Goal: Communication & Community: Answer question/provide support

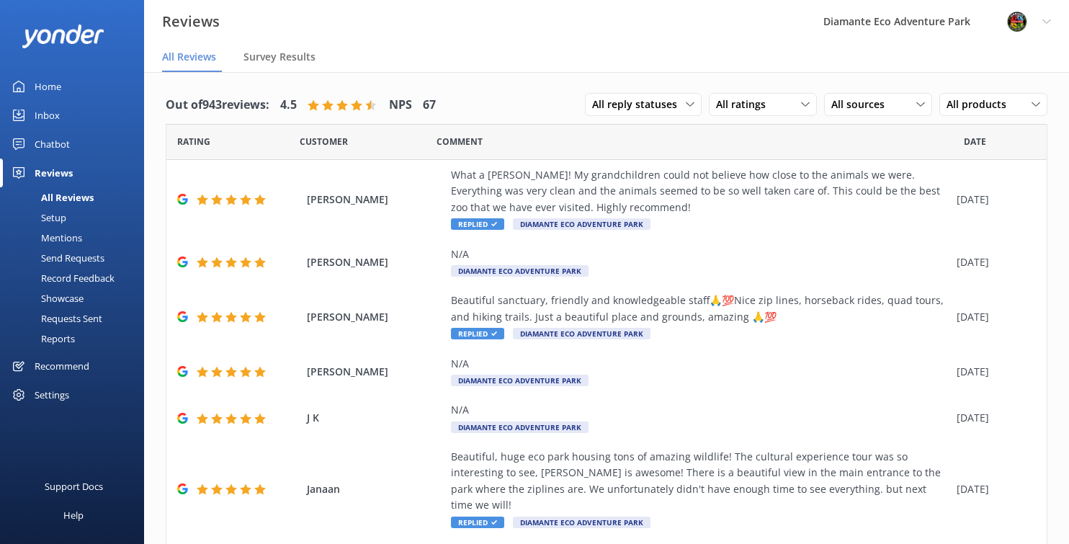
click at [40, 86] on div "Home" at bounding box center [48, 86] width 27 height 29
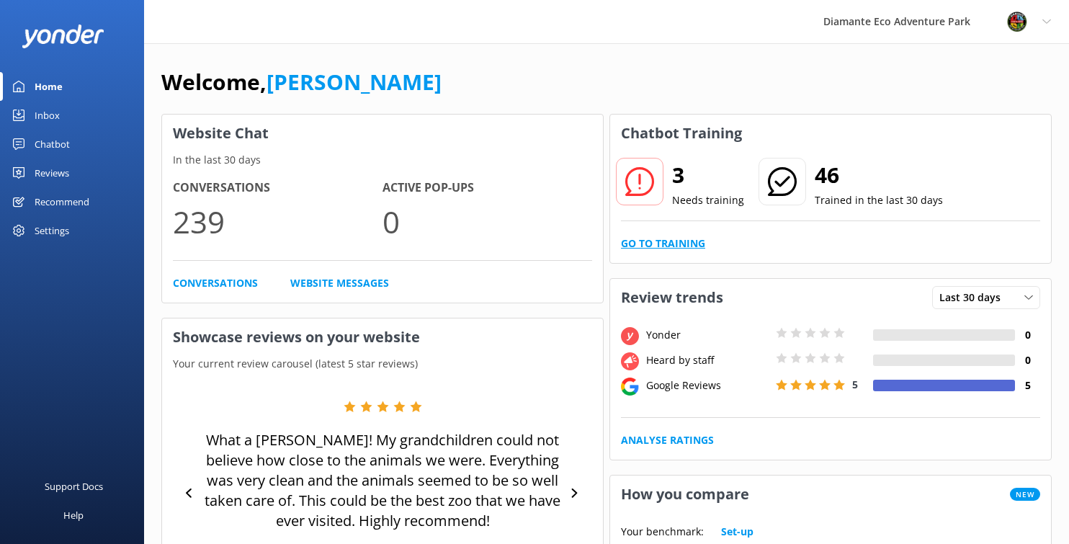
click at [632, 242] on link "Go to Training" at bounding box center [663, 243] width 84 height 16
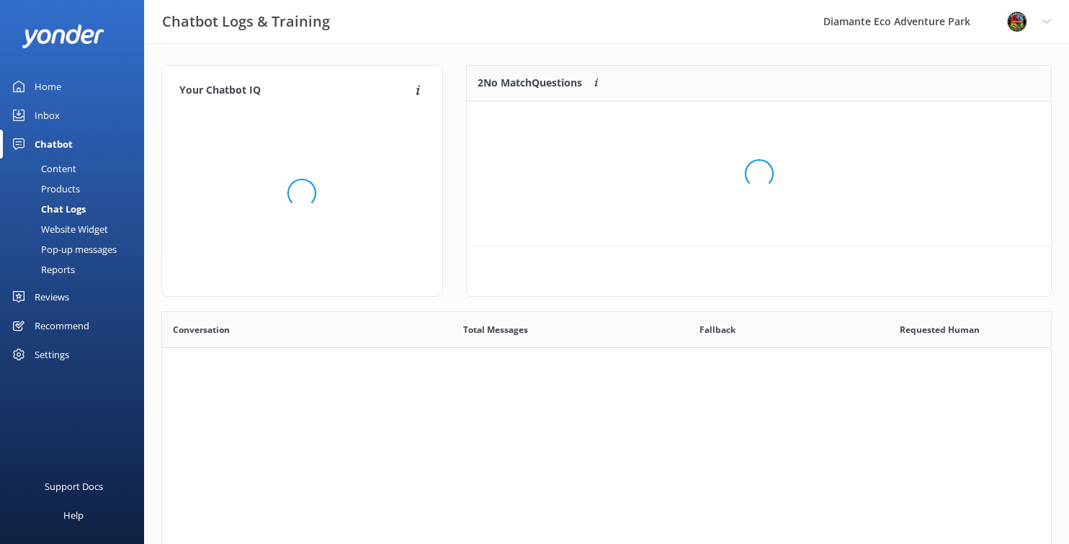
scroll to position [145, 584]
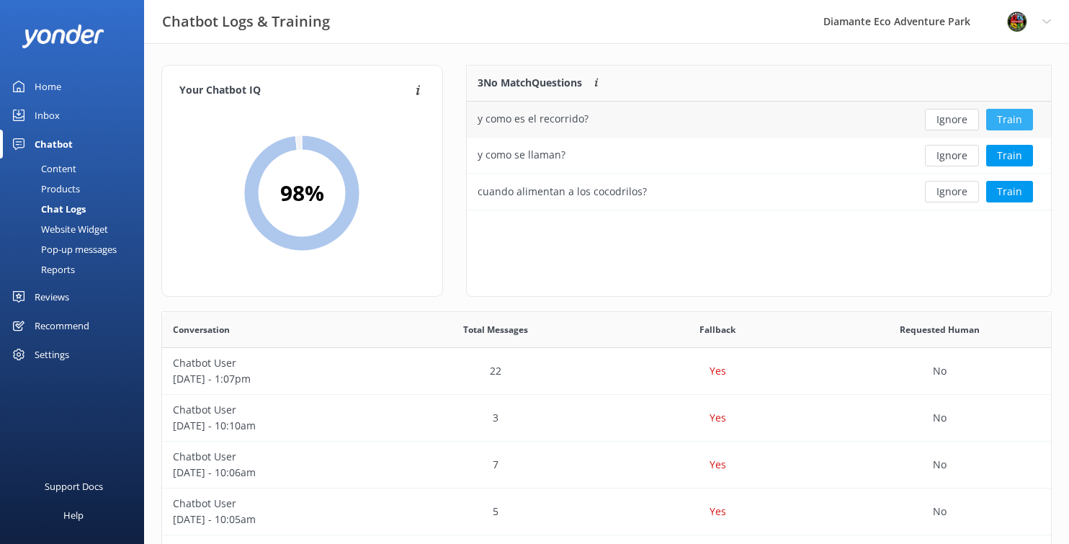
click at [1007, 122] on button "Train" at bounding box center [1009, 120] width 47 height 22
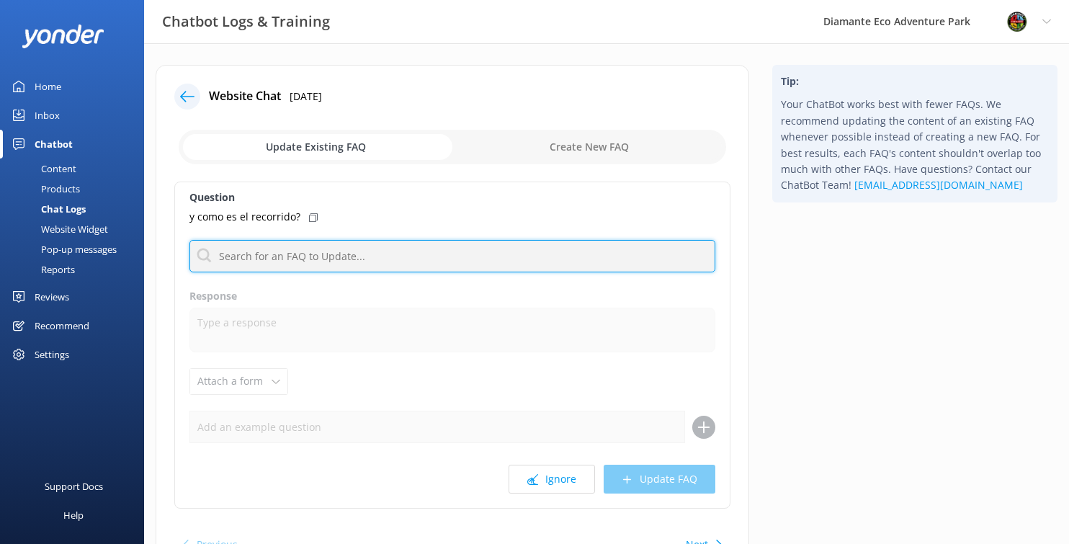
click at [261, 262] on input "text" at bounding box center [452, 256] width 526 height 32
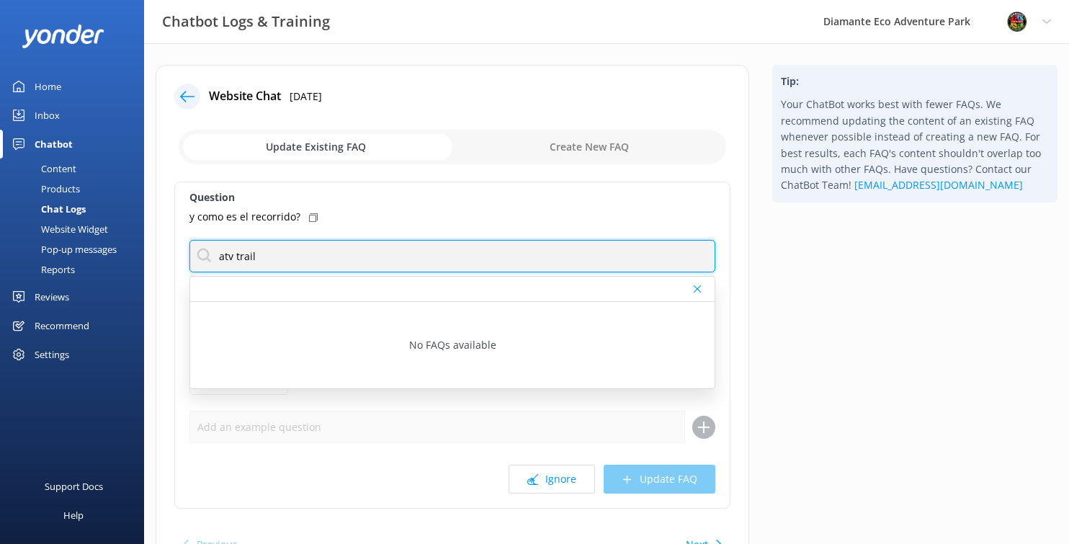
drag, startPoint x: 275, startPoint y: 256, endPoint x: 192, endPoint y: 252, distance: 83.6
click at [192, 252] on input "atv trail" at bounding box center [452, 256] width 526 height 32
type input "atv trail"
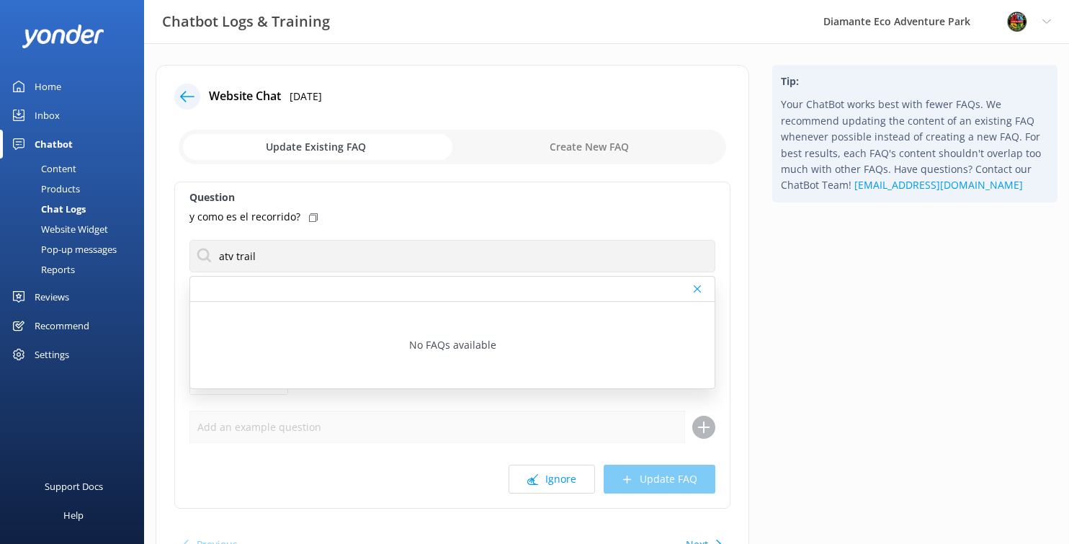
click at [45, 114] on div "Inbox" at bounding box center [47, 115] width 25 height 29
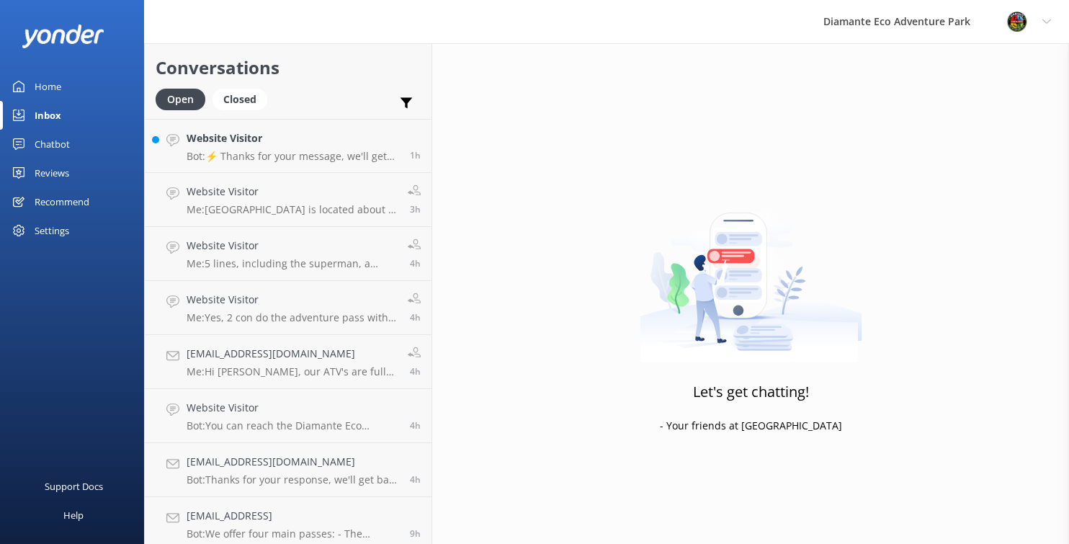
click at [63, 140] on div "Chatbot" at bounding box center [52, 144] width 35 height 29
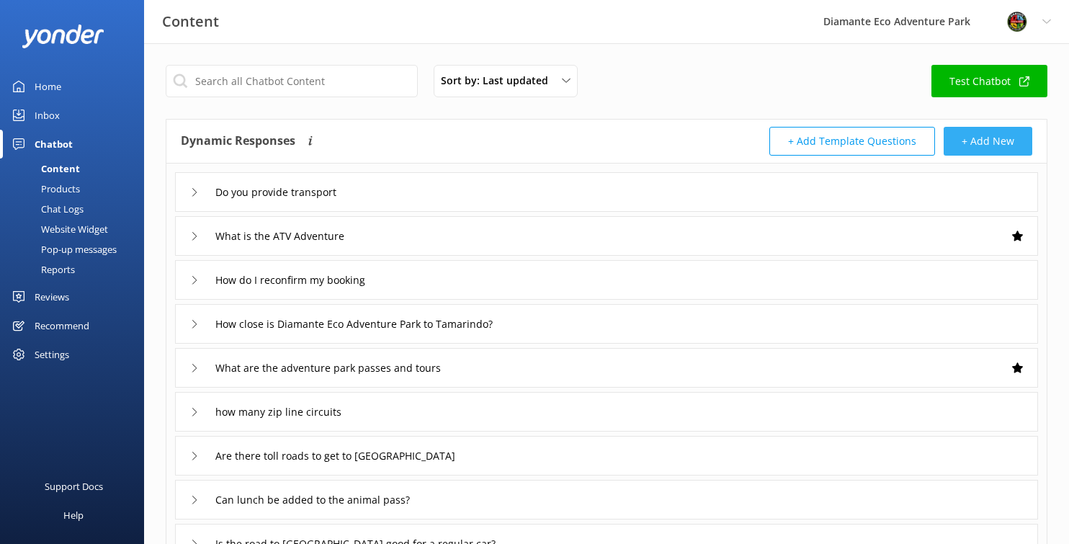
click at [976, 148] on button "+ Add New" at bounding box center [987, 141] width 89 height 29
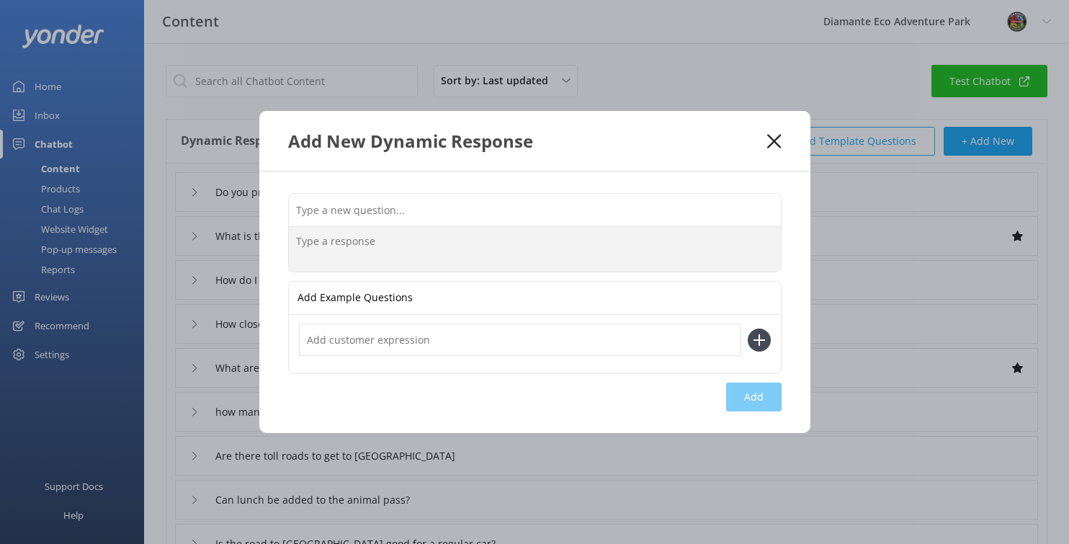
click at [346, 249] on textarea at bounding box center [535, 249] width 492 height 45
paste textarea "How are the ATV trails at [GEOGRAPHIC_DATA]? Answer: The ATV ride at [GEOGRAPHI…"
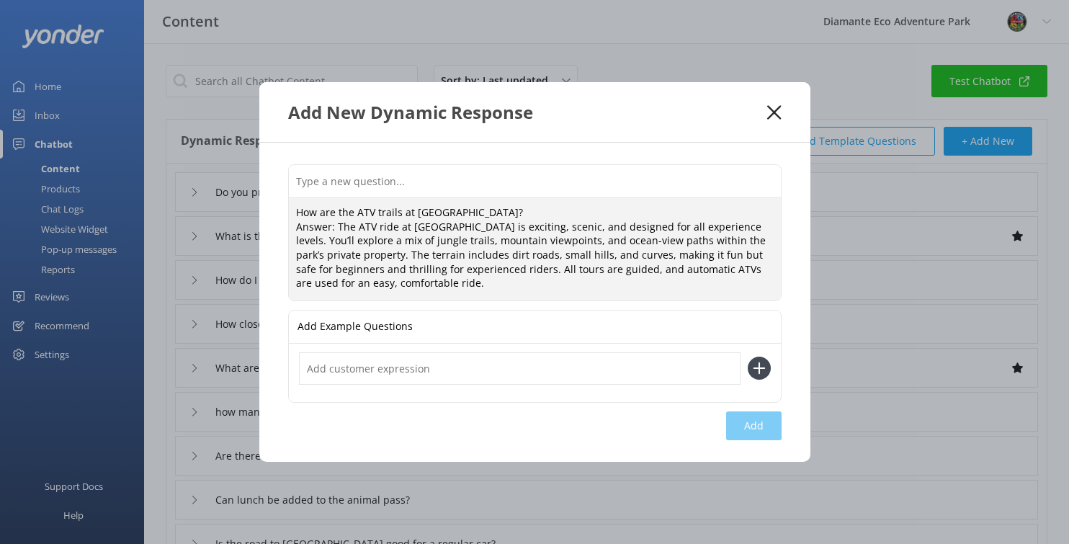
drag, startPoint x: 583, startPoint y: 217, endPoint x: 283, endPoint y: 210, distance: 299.7
click at [283, 210] on div "How are the ATV trails at [GEOGRAPHIC_DATA]? Answer: The ATV ride at [GEOGRAPHI…" at bounding box center [534, 302] width 551 height 319
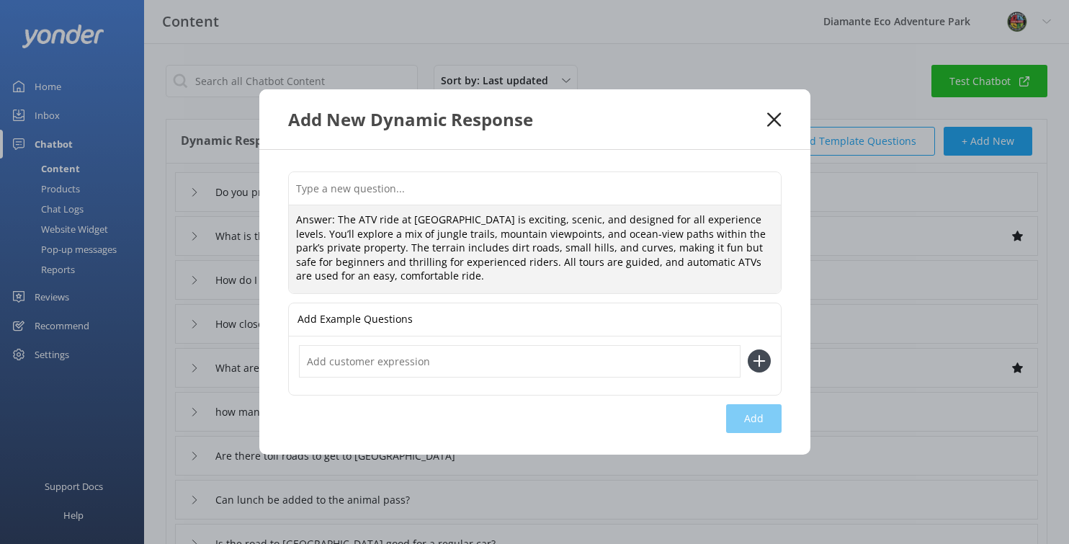
drag, startPoint x: 335, startPoint y: 223, endPoint x: 289, endPoint y: 223, distance: 46.1
click at [289, 223] on textarea "Answer: The ATV ride at [GEOGRAPHIC_DATA] is exciting, scenic, and designed for…" at bounding box center [535, 249] width 492 height 88
type textarea "The ATV ride at [GEOGRAPHIC_DATA] is exciting, scenic, and designed for all exp…"
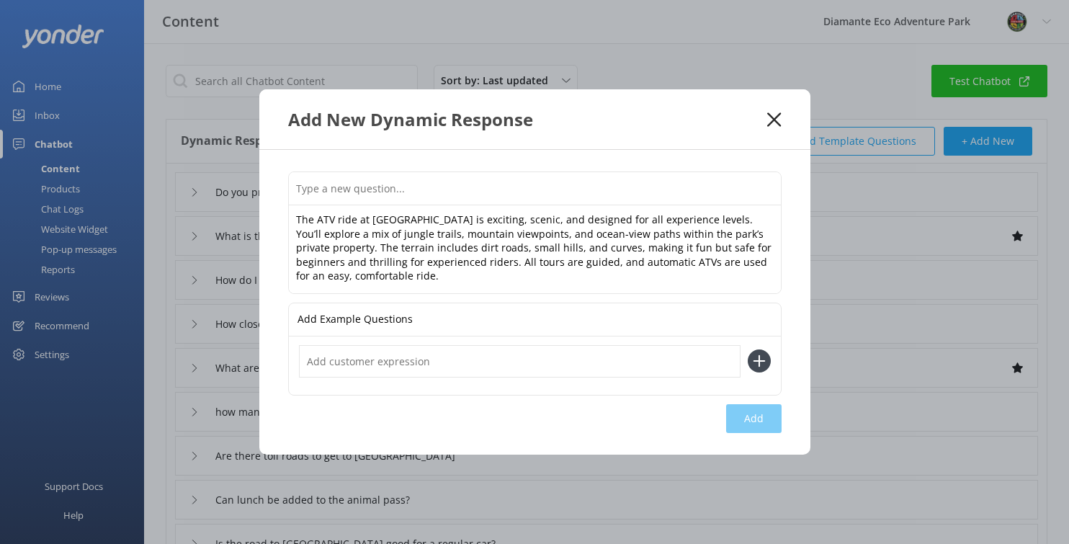
click at [337, 193] on input "text" at bounding box center [535, 188] width 492 height 32
paste input "How are the ATV trails at [GEOGRAPHIC_DATA]?"
type input "How are the ATV trails at [GEOGRAPHIC_DATA]?"
click at [338, 367] on input "text" at bounding box center [519, 361] width 441 height 32
paste input "How are the ATV trails at [GEOGRAPHIC_DATA]?"
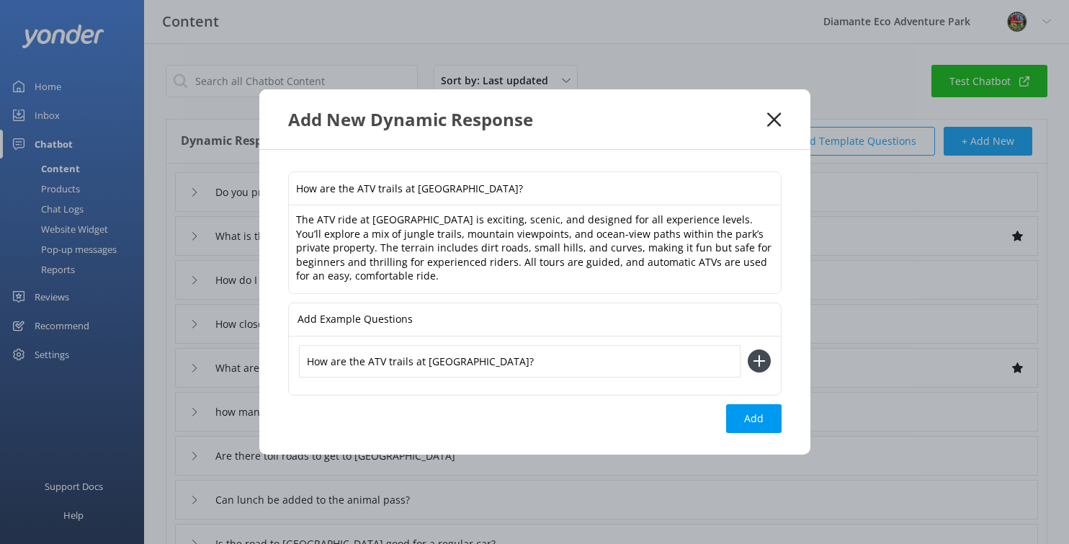
drag, startPoint x: 413, startPoint y: 364, endPoint x: 402, endPoint y: 364, distance: 10.8
click at [407, 364] on input "How are the ATV trails at [GEOGRAPHIC_DATA]?" at bounding box center [519, 361] width 441 height 32
drag, startPoint x: 331, startPoint y: 363, endPoint x: 364, endPoint y: 362, distance: 32.4
click at [364, 362] on input "How are the ATV trails at [GEOGRAPHIC_DATA]?" at bounding box center [519, 361] width 441 height 32
drag, startPoint x: 382, startPoint y: 363, endPoint x: 556, endPoint y: 358, distance: 174.3
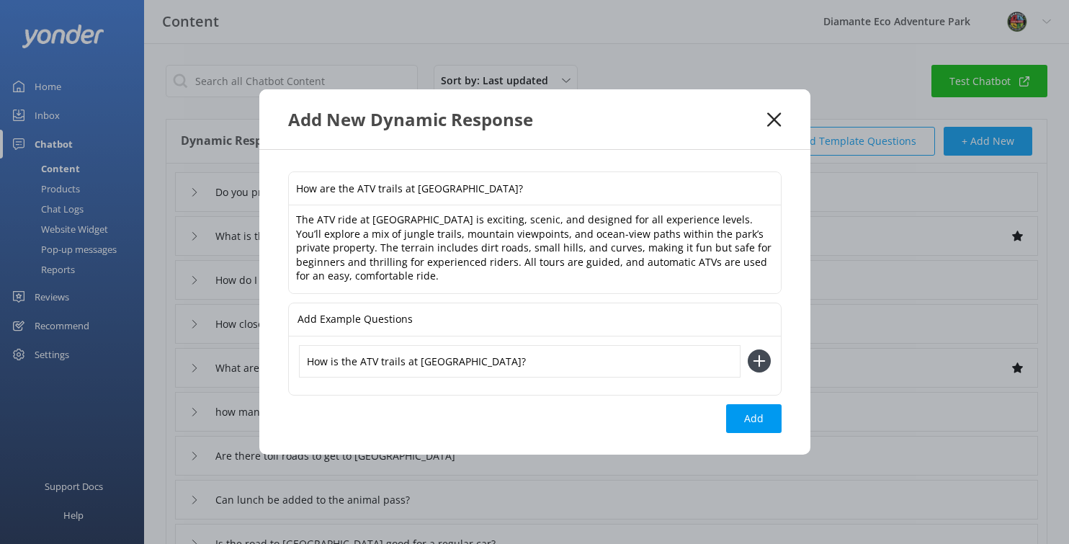
click at [556, 358] on input "How is the ATV trails at [GEOGRAPHIC_DATA]?" at bounding box center [519, 361] width 441 height 32
type input "How is the ATV tour?"
click at [759, 366] on icon at bounding box center [758, 360] width 23 height 23
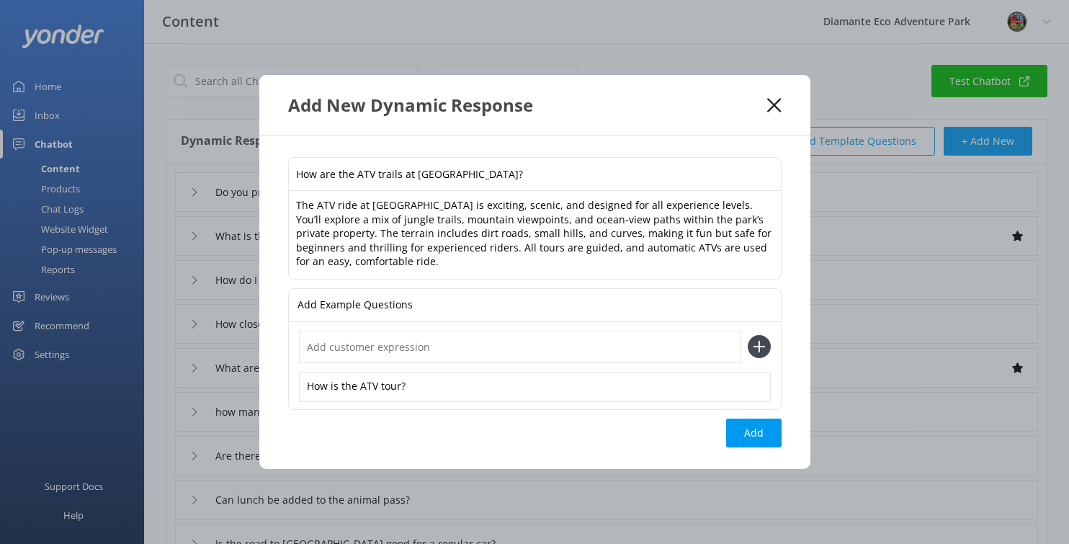
click at [338, 351] on input "text" at bounding box center [519, 347] width 441 height 32
type input "Como es el [PERSON_NAME] de ATV?"
click at [759, 352] on icon at bounding box center [758, 346] width 23 height 23
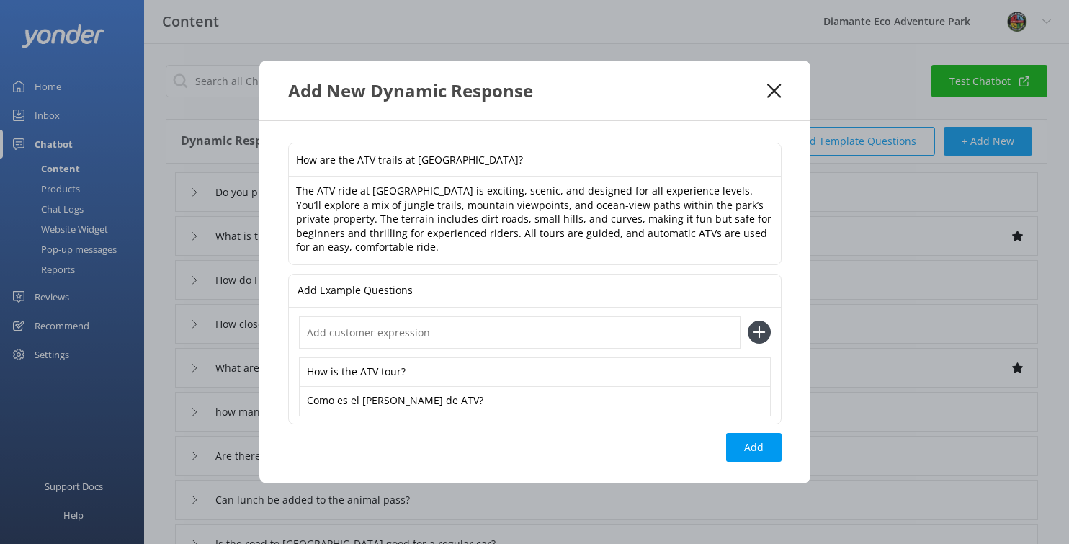
click at [605, 341] on input "text" at bounding box center [519, 332] width 441 height 32
type input "Como es el tour de ATV?"
click at [768, 449] on button "Add" at bounding box center [753, 447] width 55 height 29
type input "How are the ATV trails at [GEOGRAPHIC_DATA]?"
type input "Do you provide transport"
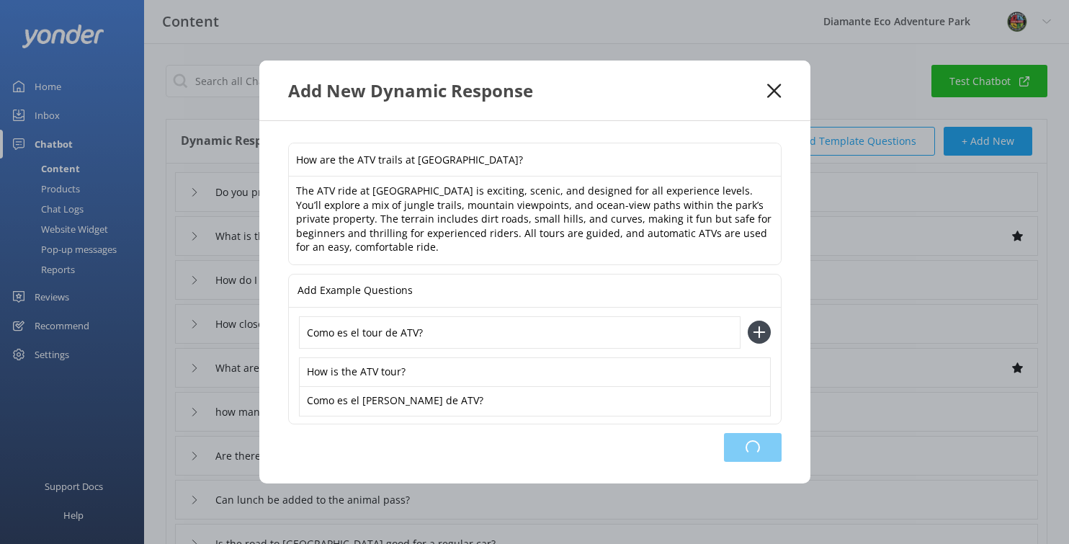
type input "What is the ATV Adventure"
type input "How do I reconfirm my booking"
type input "How close is Diamante Eco Adventure Park to Tamarindo?"
type input "What are the adventure park passes and tours"
type input "how many zip line circuits"
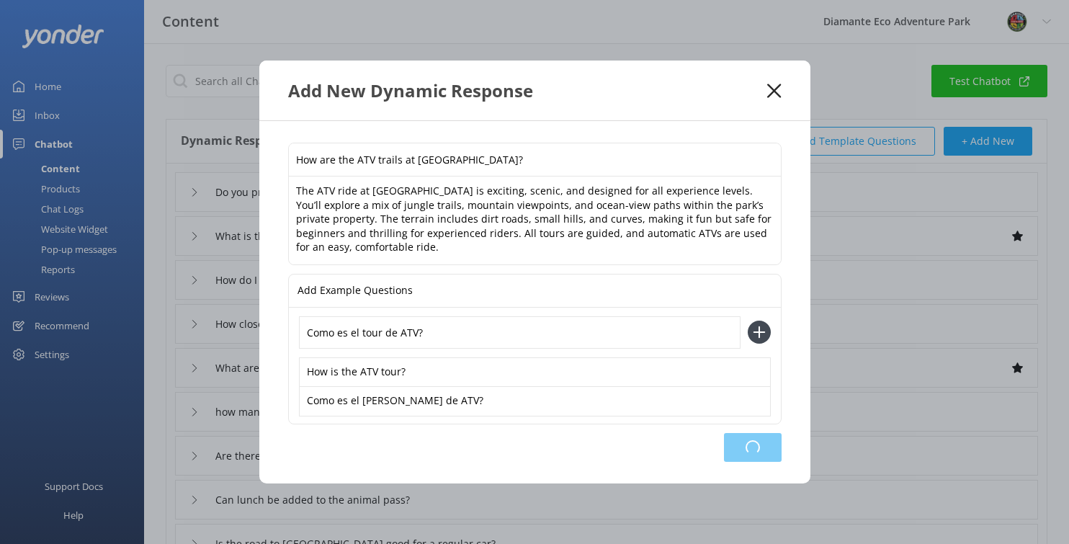
type input "Are there toll roads to get to [GEOGRAPHIC_DATA]"
type input "Can lunch be added to the animal pass?"
type input "Is the road to [GEOGRAPHIC_DATA] good for a regular car?"
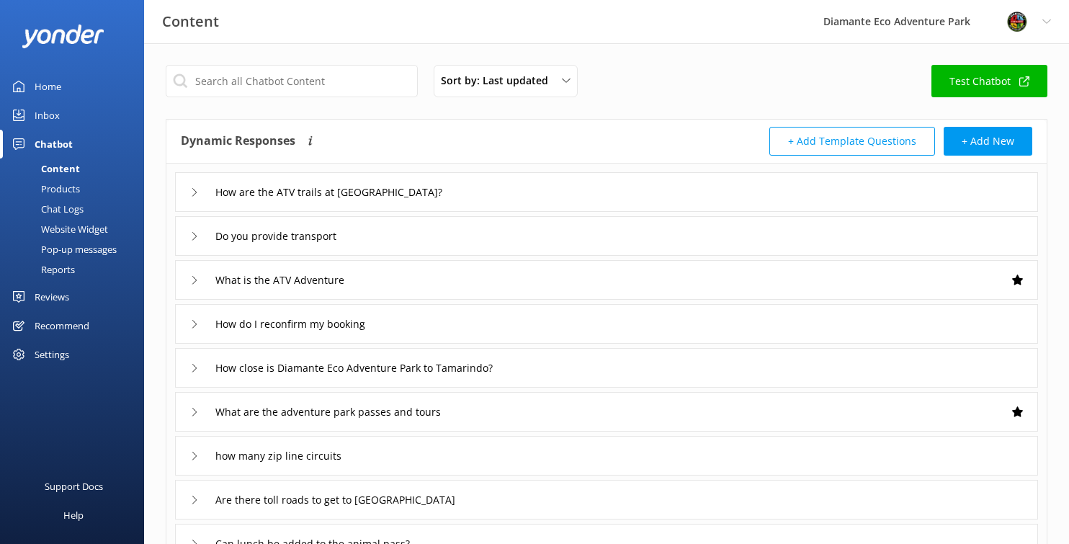
click at [39, 84] on div "Home" at bounding box center [48, 86] width 27 height 29
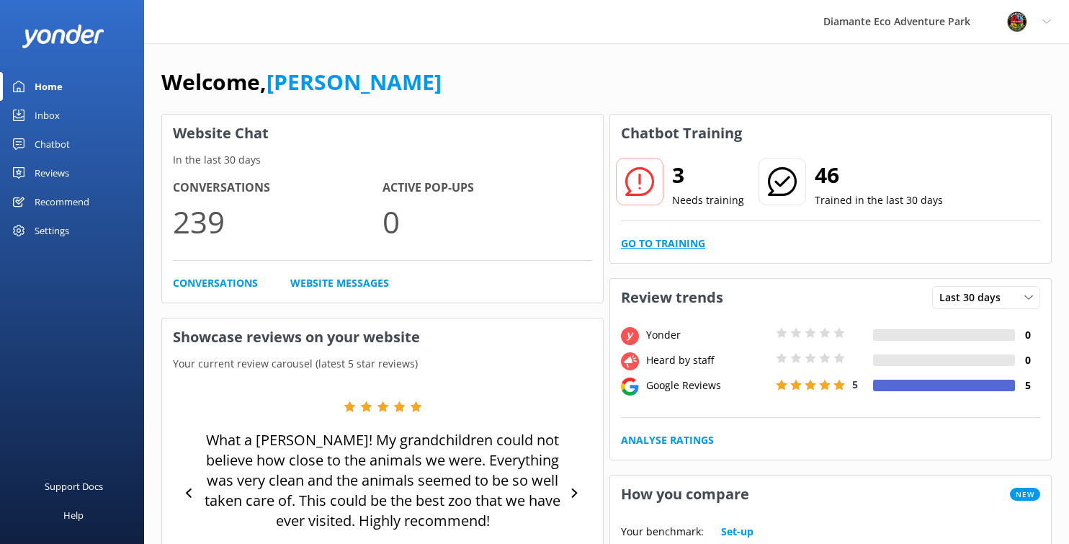
click at [658, 243] on link "Go to Training" at bounding box center [663, 243] width 84 height 16
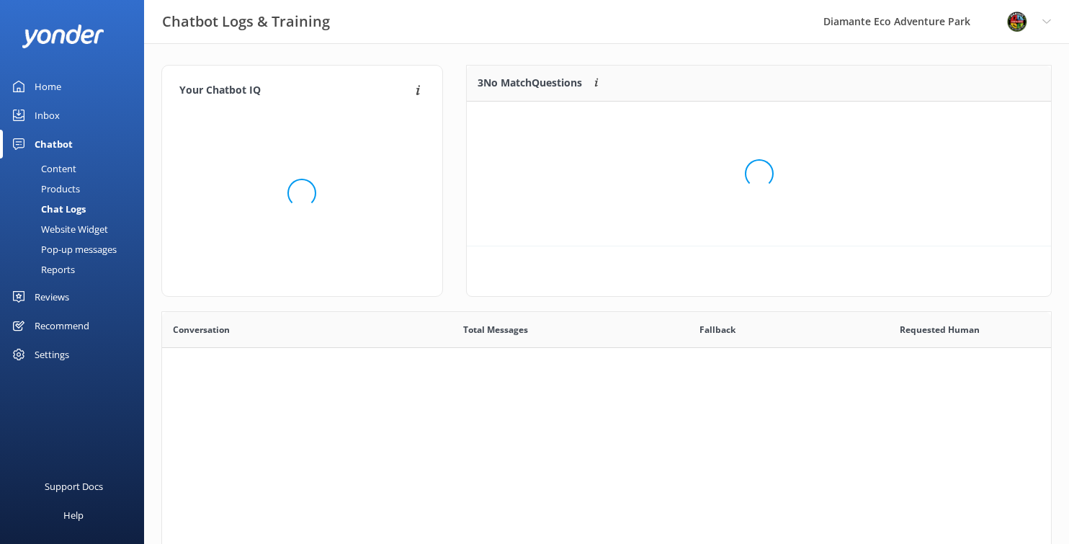
scroll to position [145, 584]
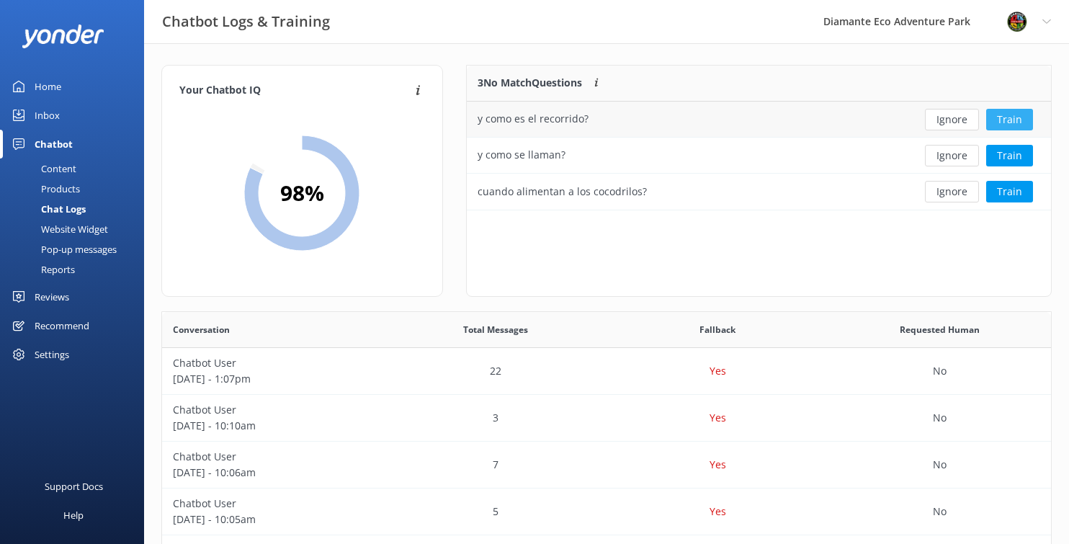
click at [1011, 118] on button "Train" at bounding box center [1009, 120] width 47 height 22
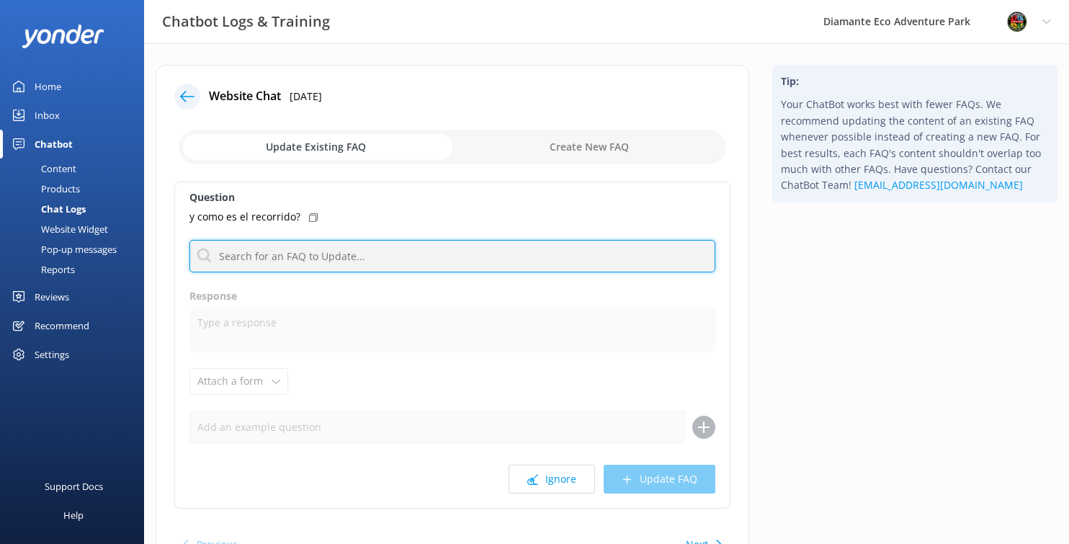
click at [248, 248] on input "text" at bounding box center [452, 256] width 526 height 32
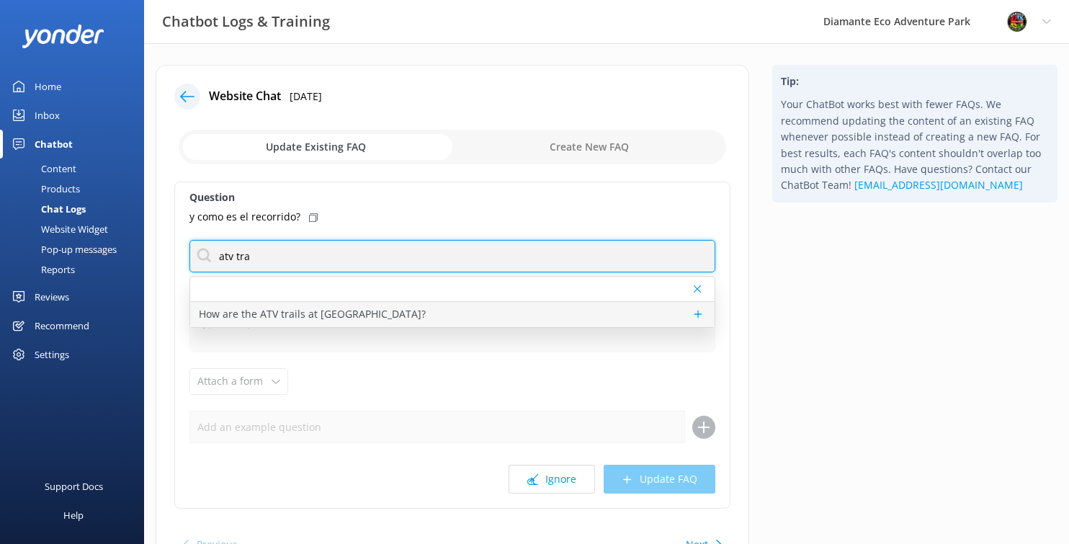
type input "atv tra"
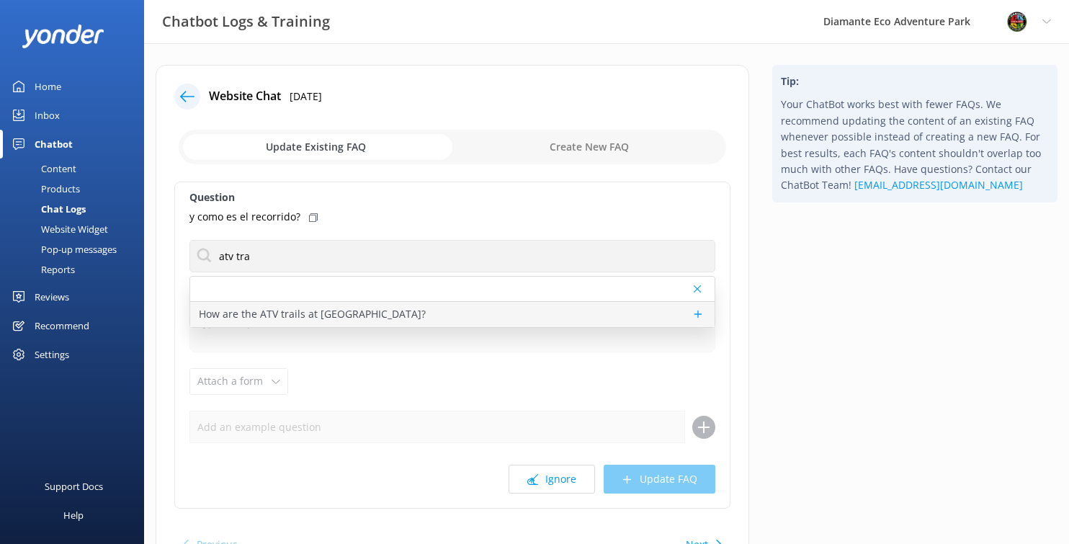
click at [233, 313] on p "How are the ATV trails at [GEOGRAPHIC_DATA]?" at bounding box center [312, 314] width 227 height 16
type textarea "The ATV ride at [GEOGRAPHIC_DATA] is exciting, scenic, and designed for all exp…"
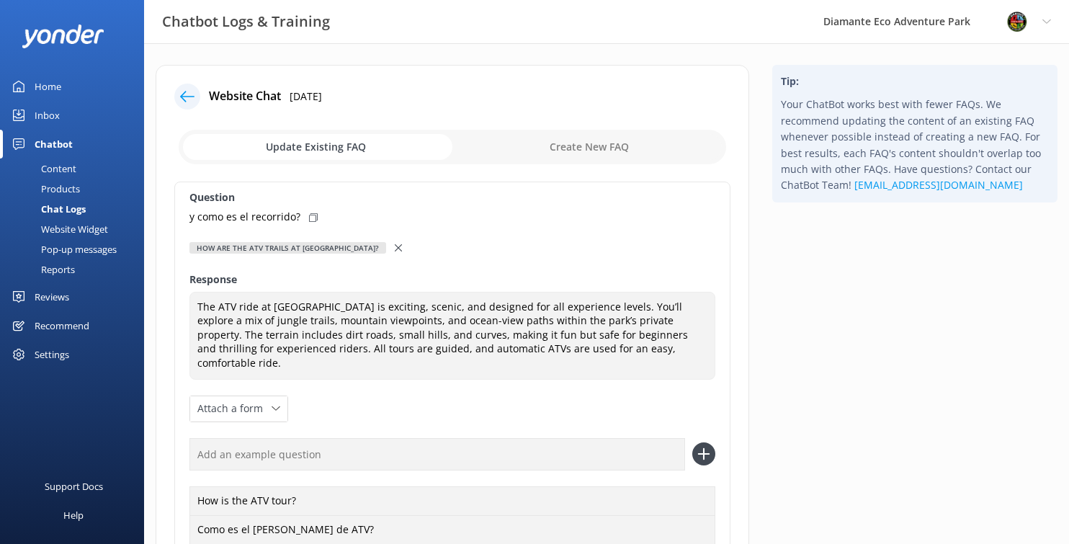
scroll to position [167, 0]
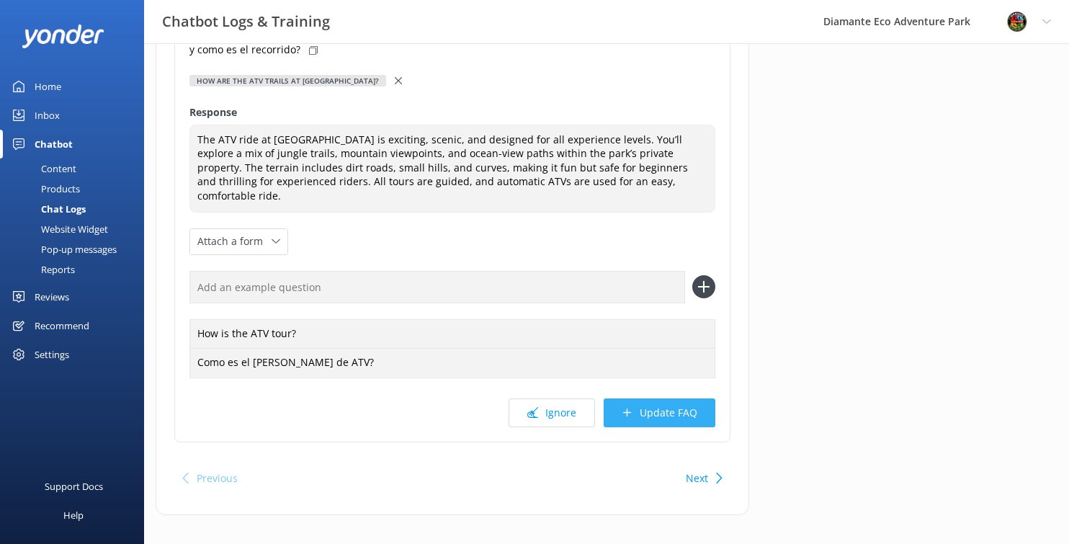
click at [657, 406] on button "Update FAQ" at bounding box center [659, 412] width 112 height 29
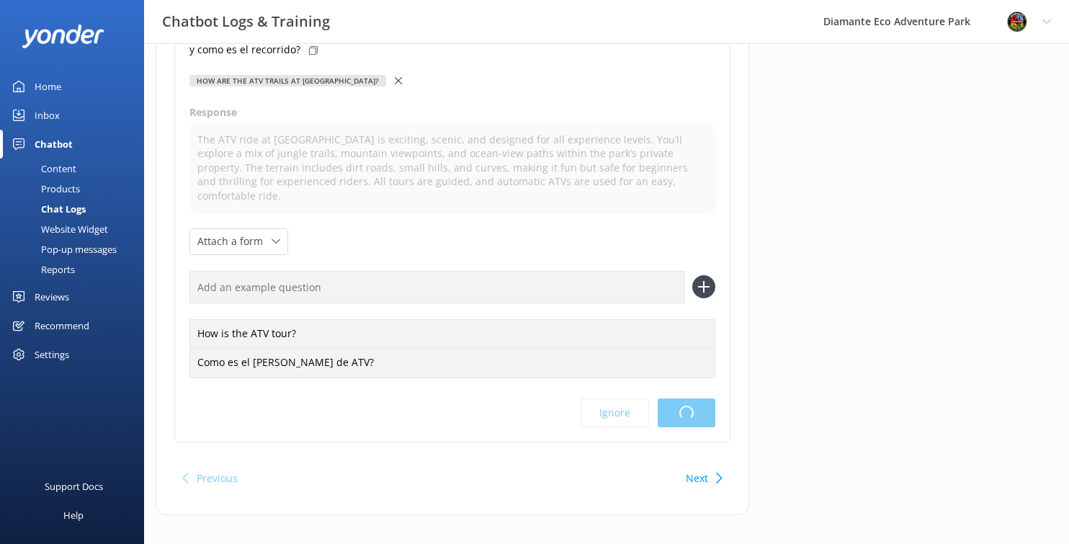
scroll to position [0, 0]
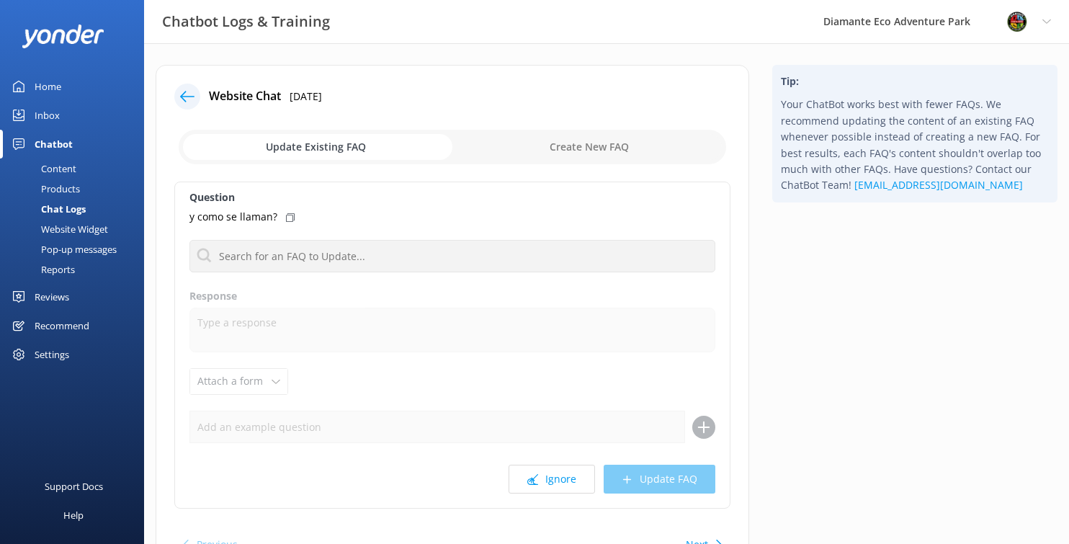
click at [45, 83] on div "Home" at bounding box center [48, 86] width 27 height 29
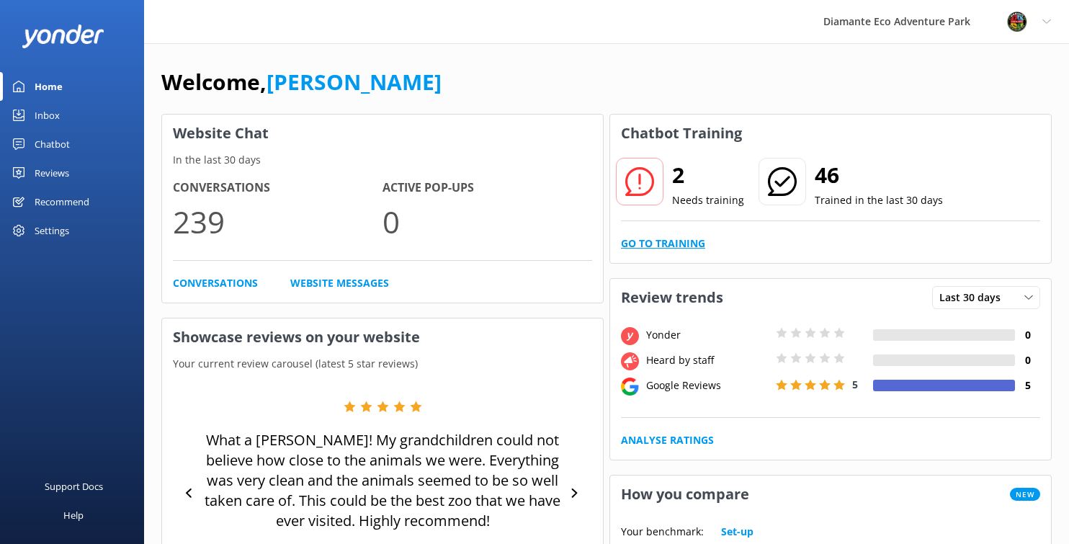
click at [657, 245] on link "Go to Training" at bounding box center [663, 243] width 84 height 16
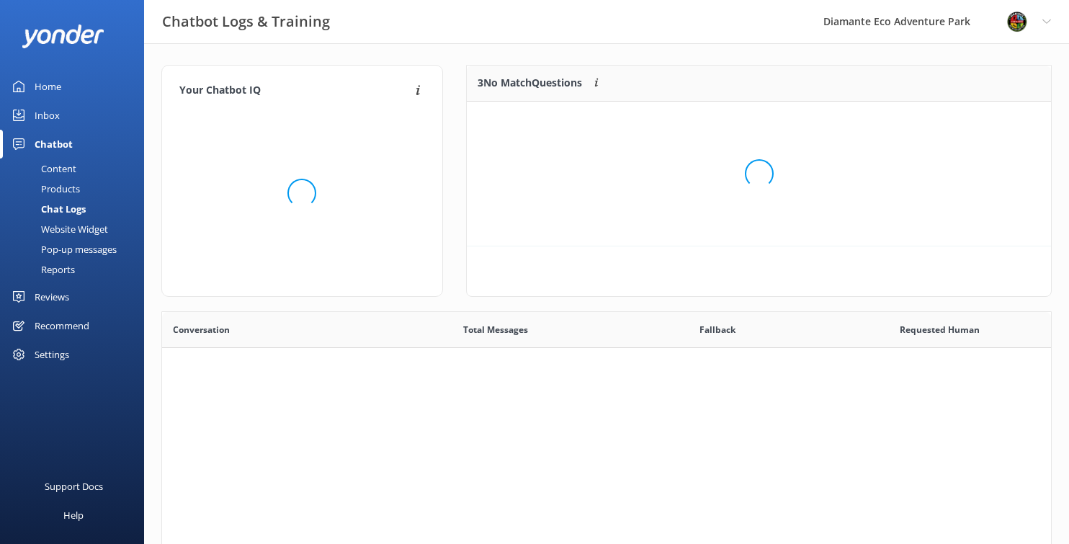
scroll to position [109, 584]
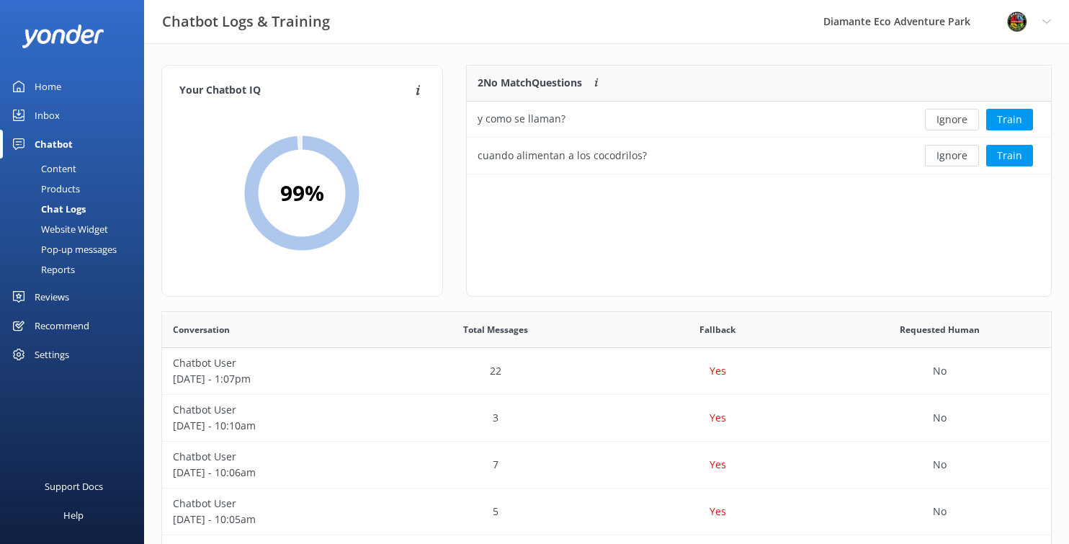
click at [54, 171] on div "Content" at bounding box center [43, 168] width 68 height 20
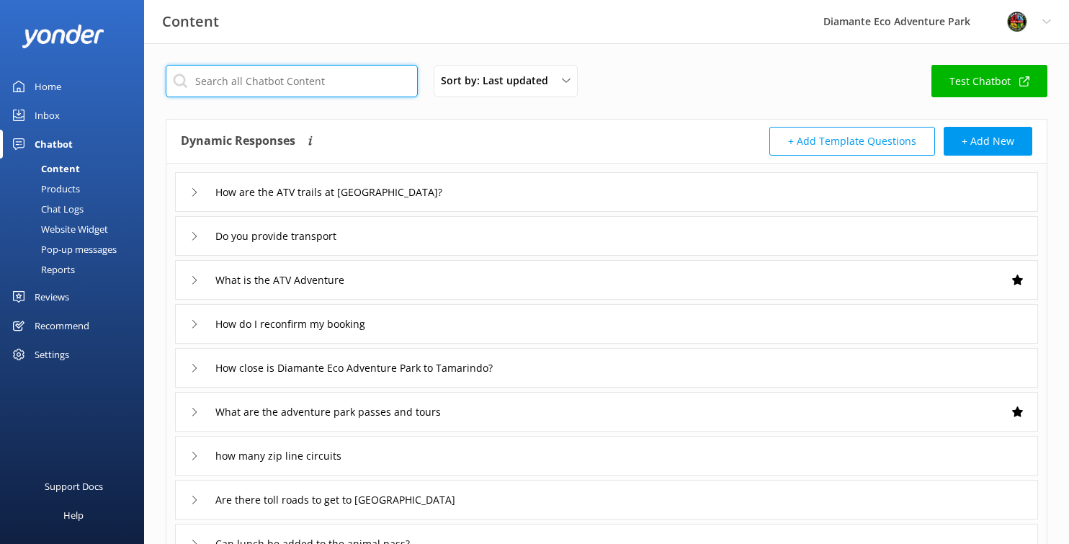
click at [218, 77] on input "text" at bounding box center [292, 81] width 252 height 32
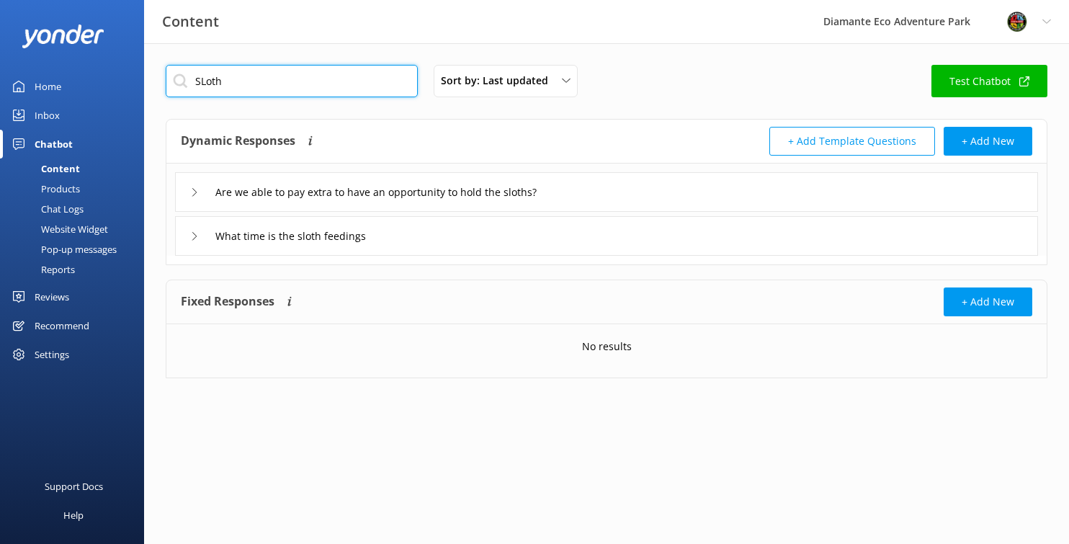
type input "SLoth"
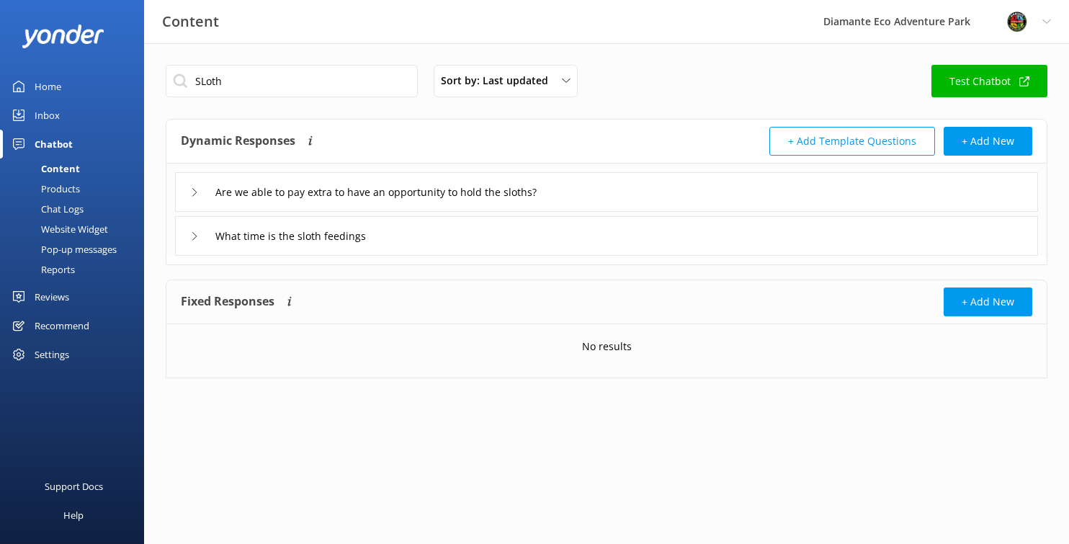
click at [195, 237] on icon at bounding box center [194, 236] width 9 height 9
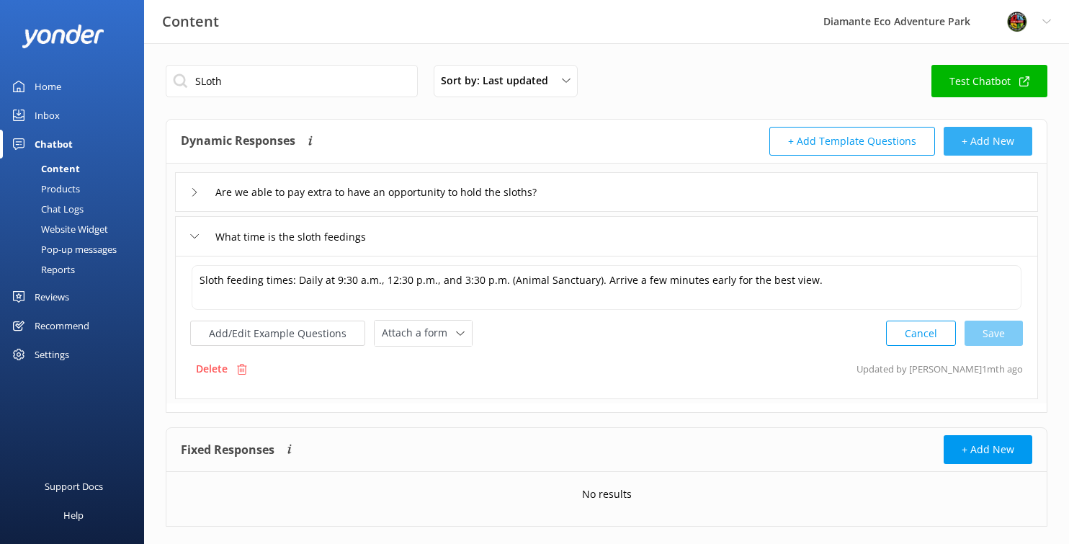
click at [982, 139] on button "+ Add New" at bounding box center [987, 141] width 89 height 29
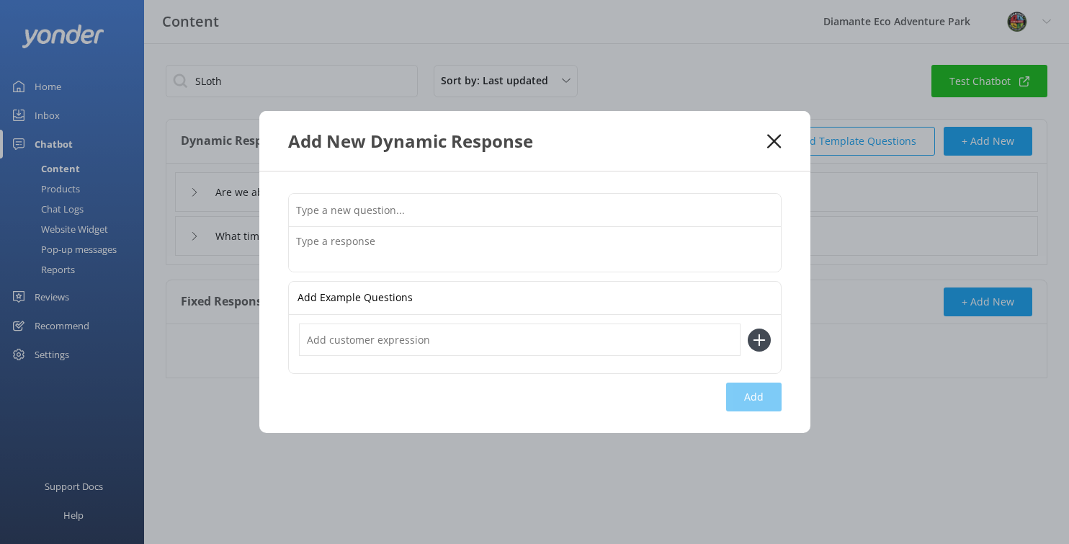
click at [336, 207] on input "text" at bounding box center [535, 210] width 492 height 32
click at [345, 205] on input "What are the names of the sloths at Diamante?" at bounding box center [535, 210] width 492 height 32
type input "What are the names of the sloths at Diamante?"
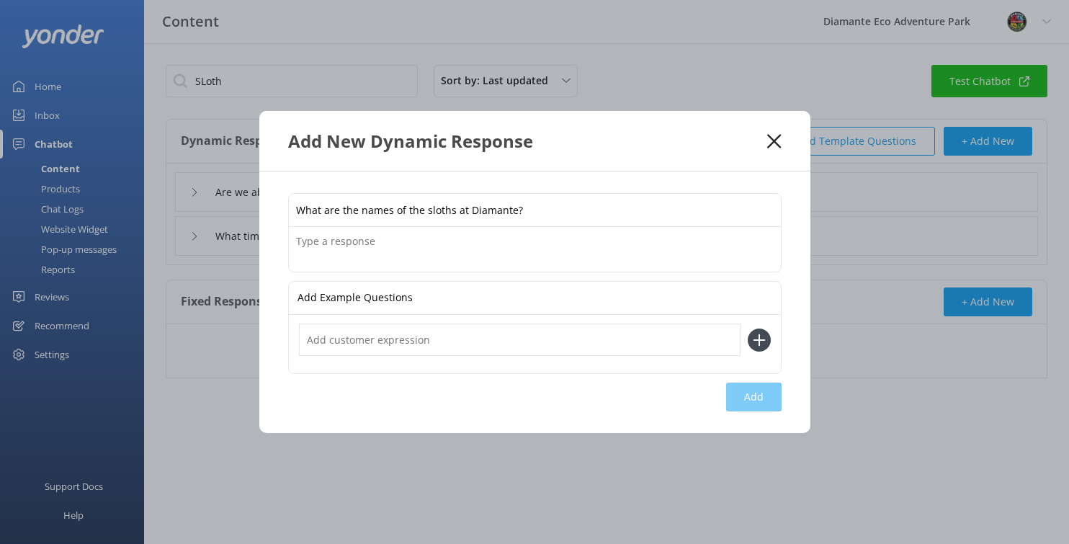
click at [328, 237] on textarea at bounding box center [535, 249] width 492 height 45
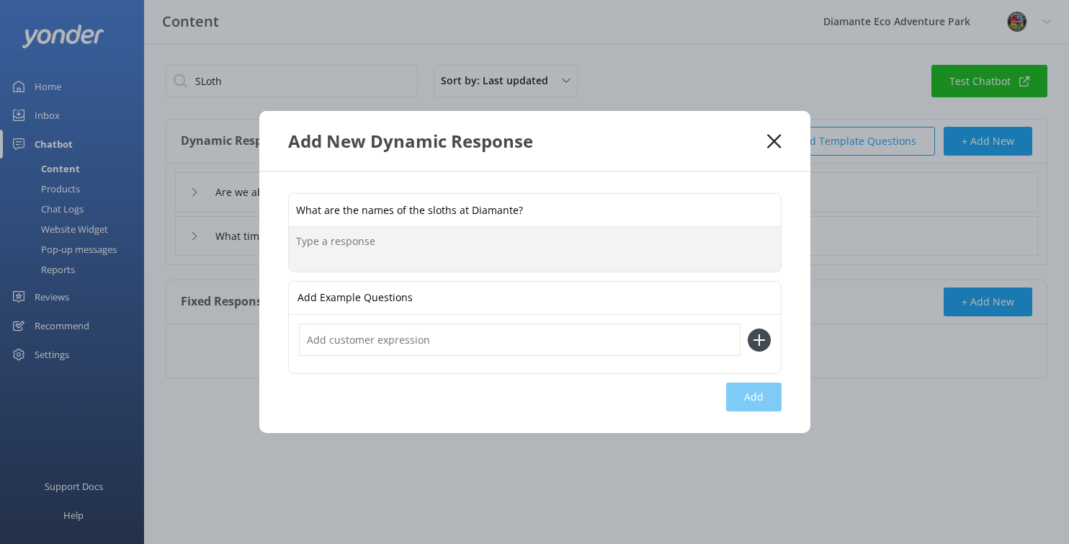
paste textarea "Diamante is home to three rescued sloths — [PERSON_NAME], [PERSON_NAME], and [P…"
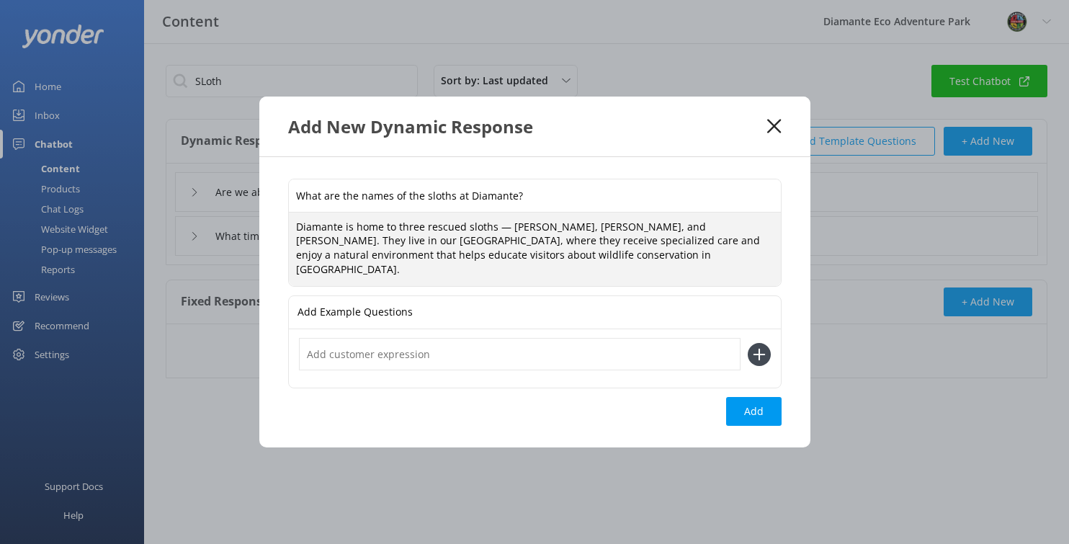
drag, startPoint x: 578, startPoint y: 233, endPoint x: 604, endPoint y: 234, distance: 25.9
click at [604, 234] on textarea "Diamante is home to three rescued sloths — [PERSON_NAME], [PERSON_NAME], and [P…" at bounding box center [535, 248] width 492 height 73
click at [676, 259] on textarea "Diamante is home to three rescued sloths — [PERSON_NAME], [PERSON_NAME], and [P…" at bounding box center [535, 248] width 492 height 73
type textarea "Diamante is home to three rescued sloths — [PERSON_NAME], [PERSON_NAME], and [P…"
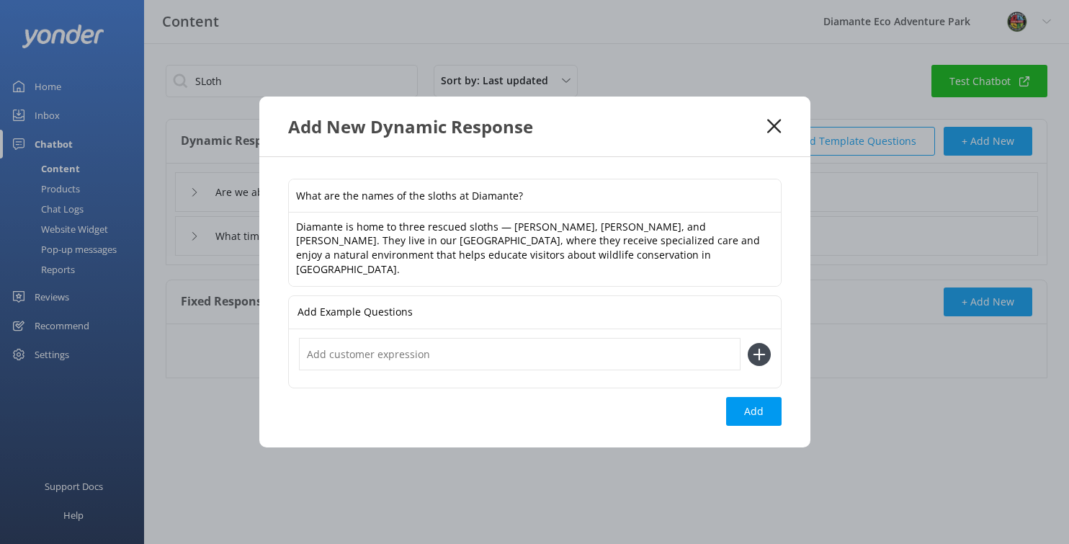
click at [343, 353] on input "text" at bounding box center [519, 354] width 441 height 32
type input "Como se llaman los perezosos"
click at [748, 405] on button "Add" at bounding box center [753, 411] width 55 height 29
type input "What are the names of the sloths at Diamante?"
type input "Are we able to pay extra to have an opportunity to hold the sloths?"
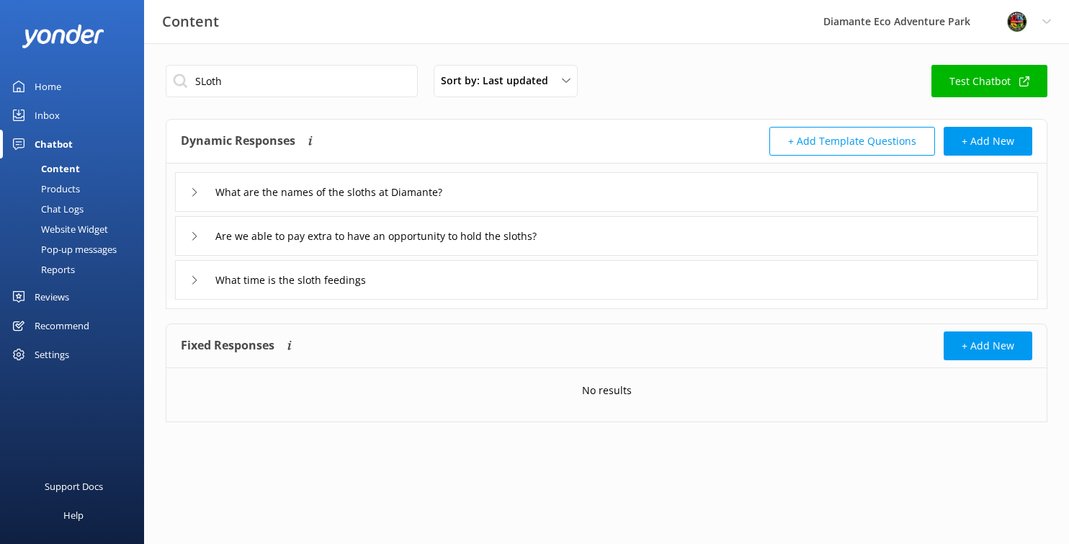
click at [196, 192] on use at bounding box center [194, 192] width 4 height 8
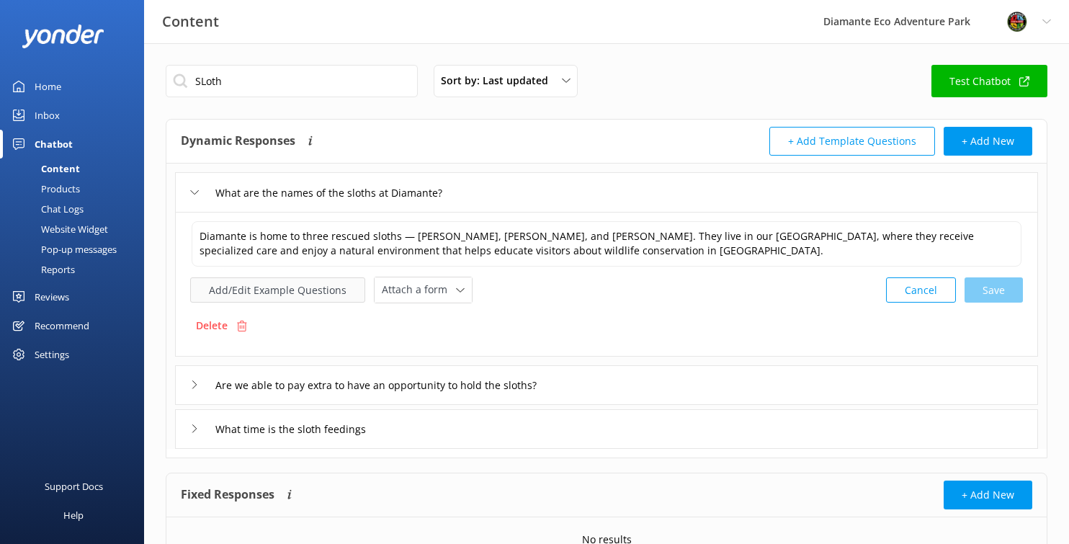
click at [253, 291] on button "Add/Edit Example Questions" at bounding box center [277, 289] width 175 height 25
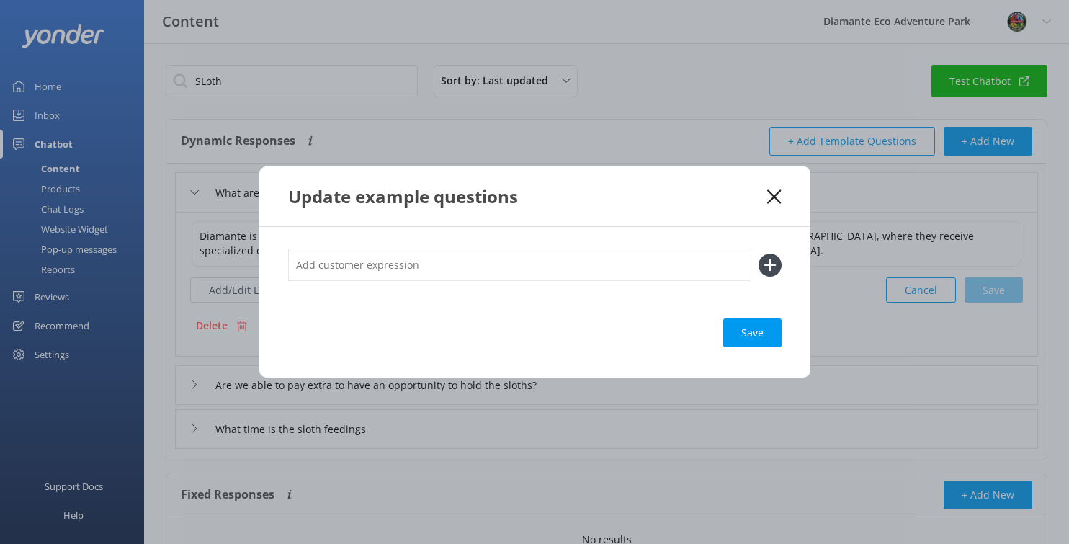
click at [346, 264] on input "text" at bounding box center [519, 264] width 463 height 32
type input "Como se llaman los perezosos de Diamante"
click at [773, 265] on icon at bounding box center [769, 264] width 23 height 23
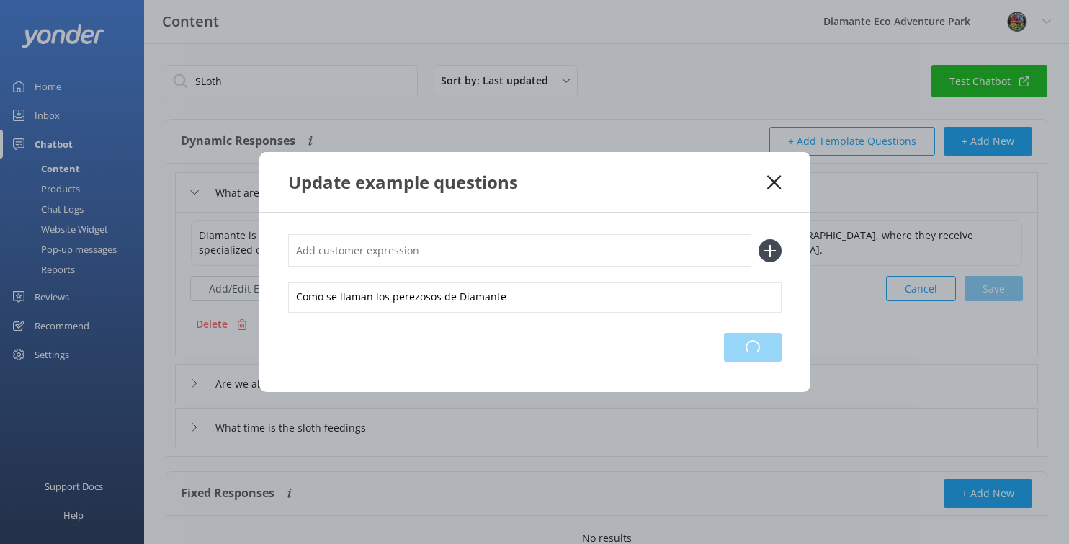
click at [755, 348] on div "Loading.." at bounding box center [753, 347] width 58 height 29
click at [750, 351] on div "Loading.." at bounding box center [753, 347] width 58 height 29
click at [47, 88] on div "Update example questions Como se llaman los perezosos de Diamante Save" at bounding box center [534, 272] width 1069 height 544
click at [777, 189] on icon at bounding box center [774, 182] width 14 height 14
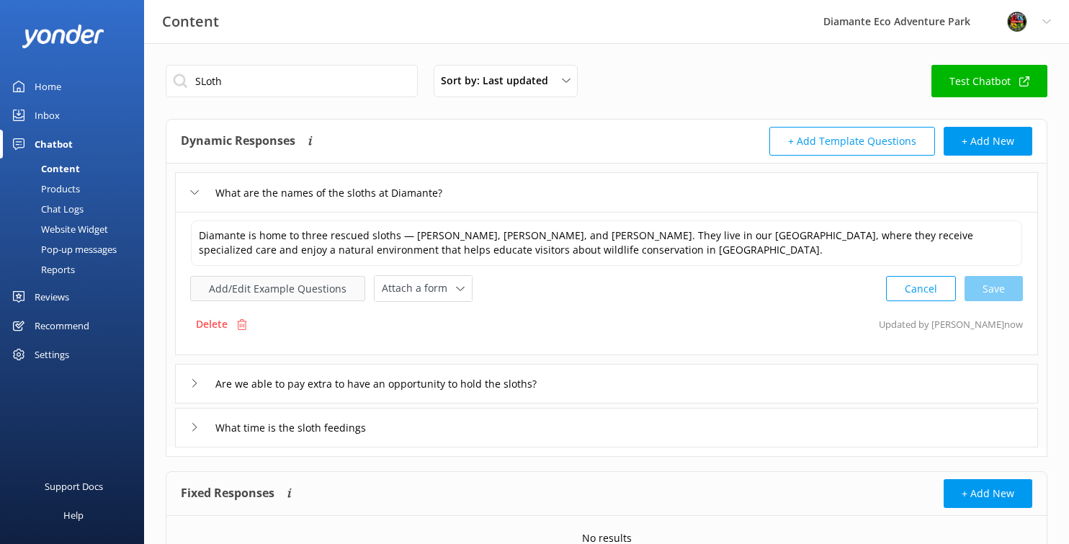
click at [264, 283] on button "Add/Edit Example Questions" at bounding box center [277, 288] width 175 height 25
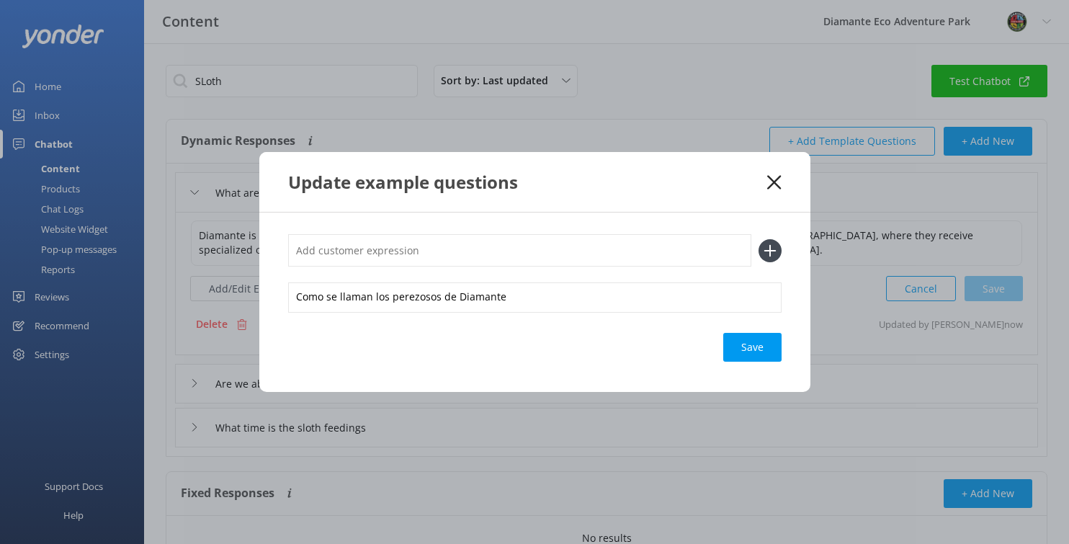
click at [774, 181] on use at bounding box center [774, 182] width 14 height 14
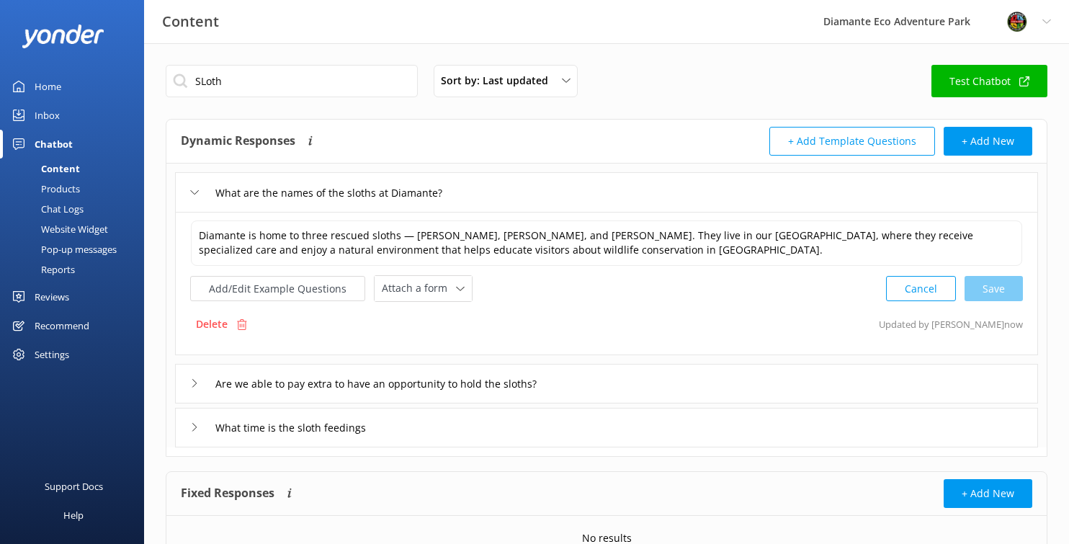
click at [46, 166] on div "Content" at bounding box center [44, 168] width 71 height 20
click at [264, 390] on input "Are we able to pay extra to have an opportunity to hold the sloths?" at bounding box center [408, 383] width 403 height 22
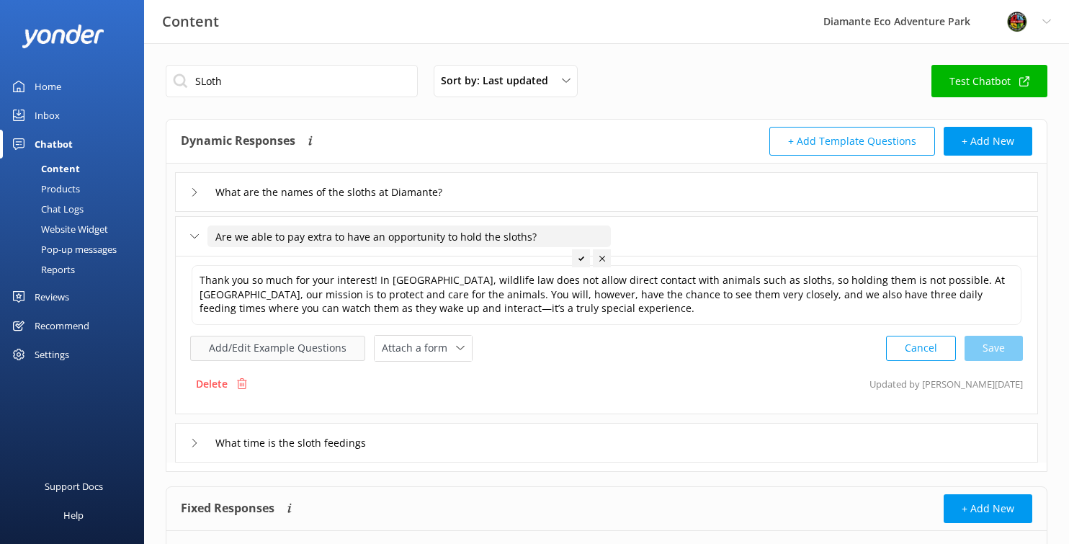
click at [217, 349] on button "Add/Edit Example Questions" at bounding box center [277, 348] width 175 height 25
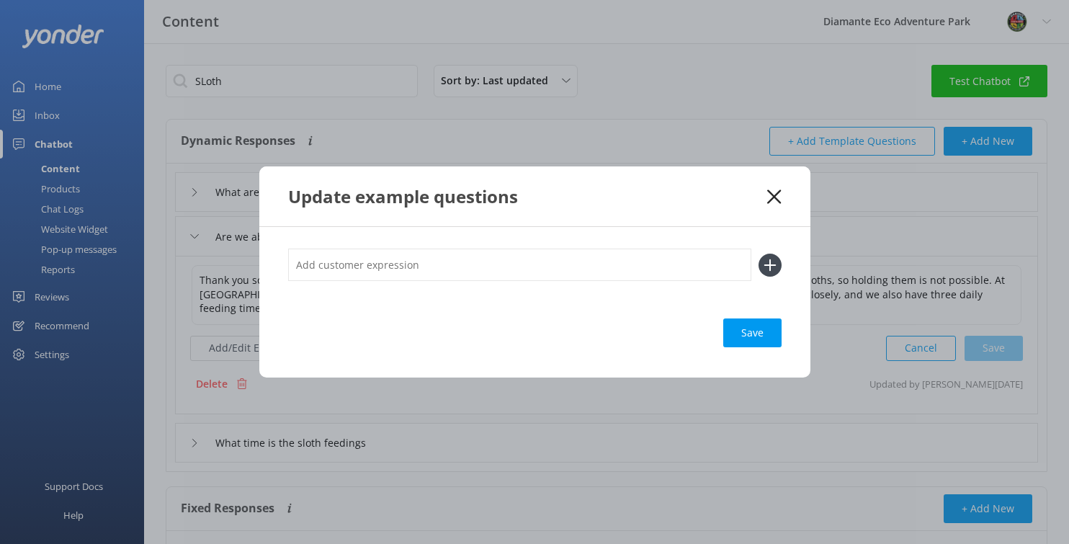
click at [779, 194] on icon at bounding box center [774, 196] width 14 height 14
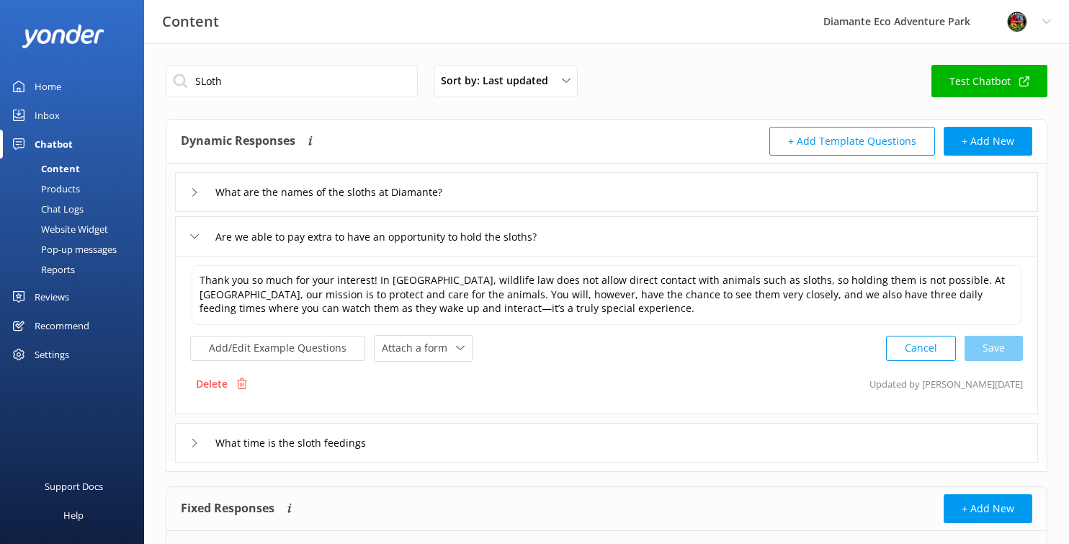
click at [202, 181] on div "What are the names of the sloths at Diamante?" at bounding box center [328, 192] width 277 height 24
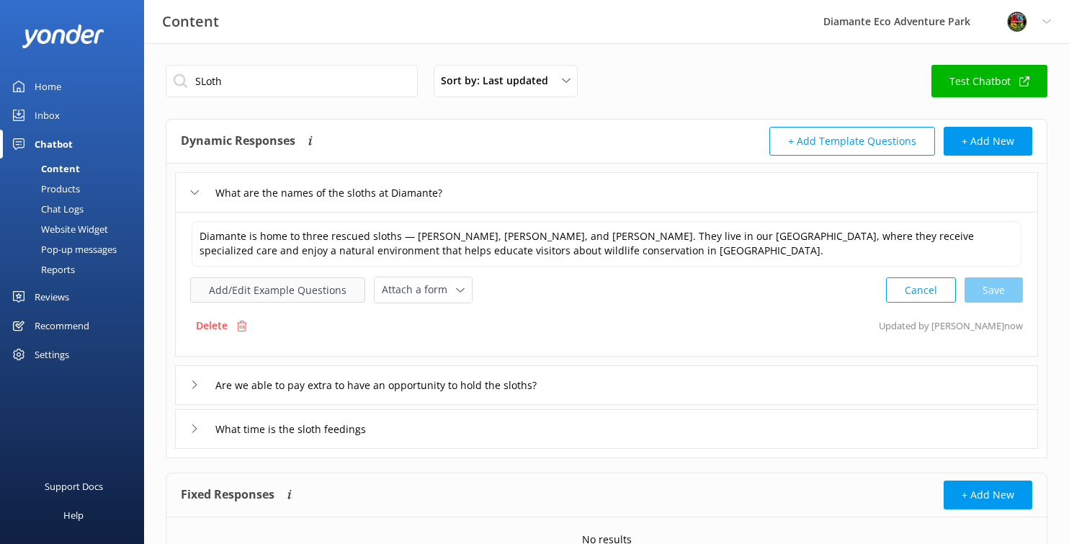
click at [255, 289] on button "Add/Edit Example Questions" at bounding box center [277, 289] width 175 height 25
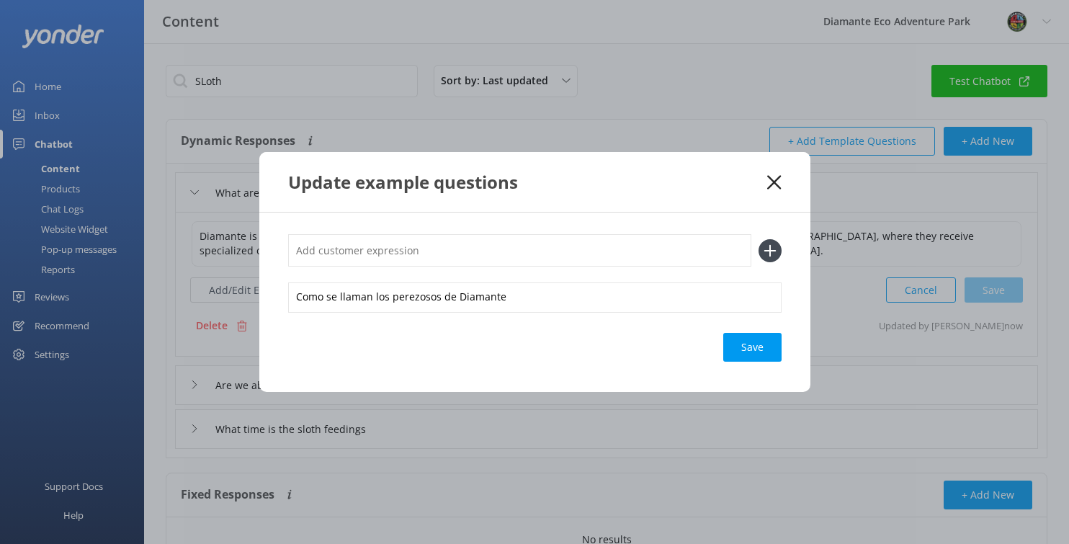
click at [774, 173] on div "Update example questions" at bounding box center [534, 182] width 551 height 60
click at [775, 175] on icon at bounding box center [774, 182] width 14 height 14
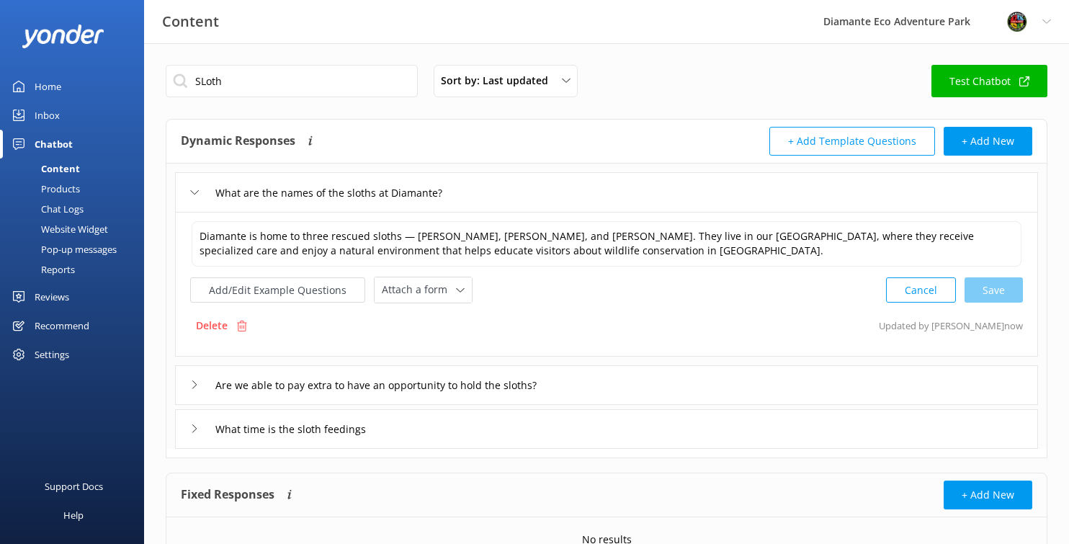
click at [194, 385] on icon at bounding box center [194, 384] width 9 height 9
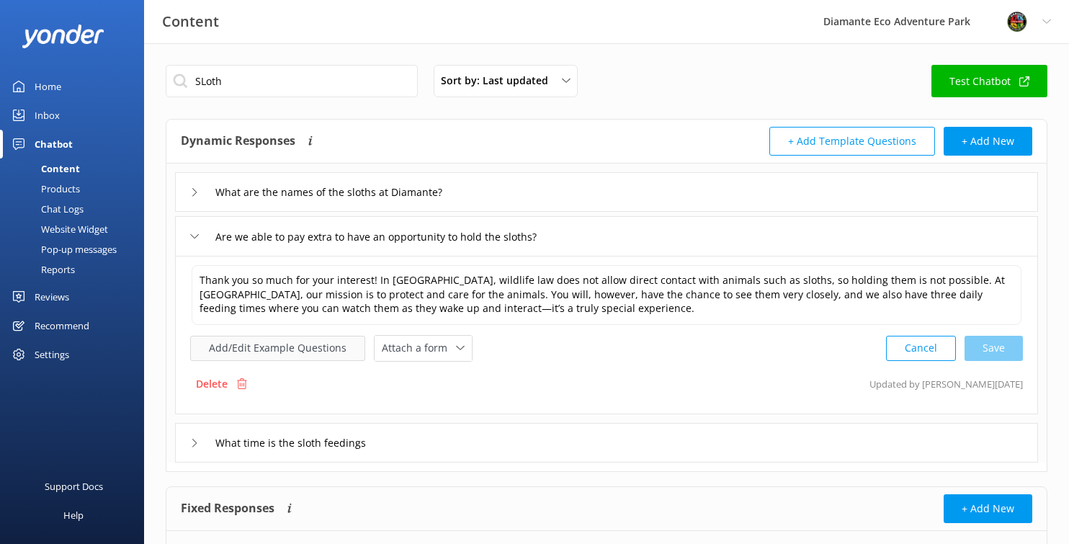
click at [264, 356] on button "Add/Edit Example Questions" at bounding box center [277, 348] width 175 height 25
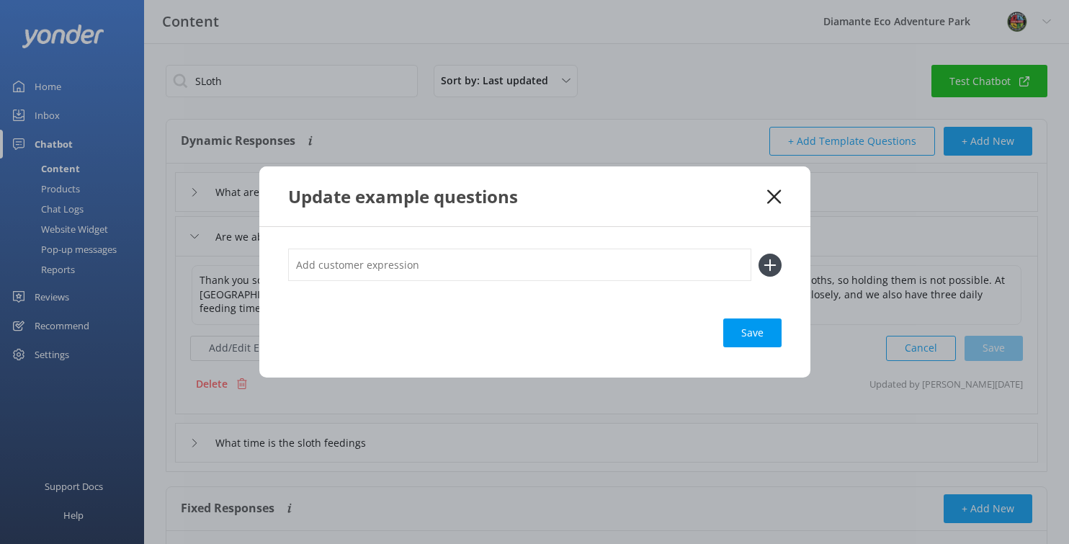
click at [336, 264] on input "text" at bounding box center [519, 264] width 463 height 32
type input "Can I hold a sloth?"
click at [770, 265] on use at bounding box center [769, 265] width 12 height 12
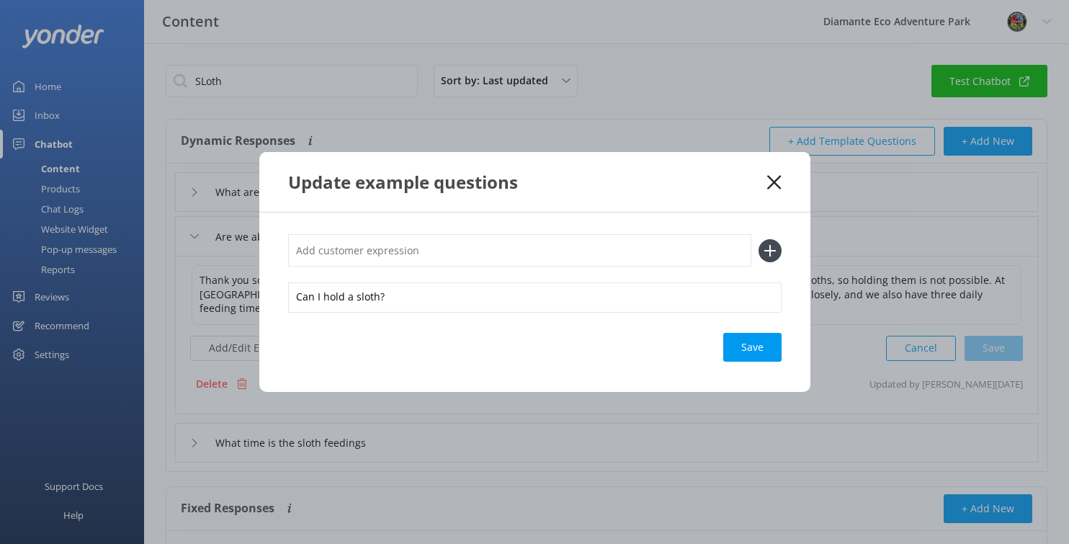
click at [765, 343] on div "Save" at bounding box center [752, 347] width 58 height 29
click at [774, 182] on use at bounding box center [774, 182] width 14 height 14
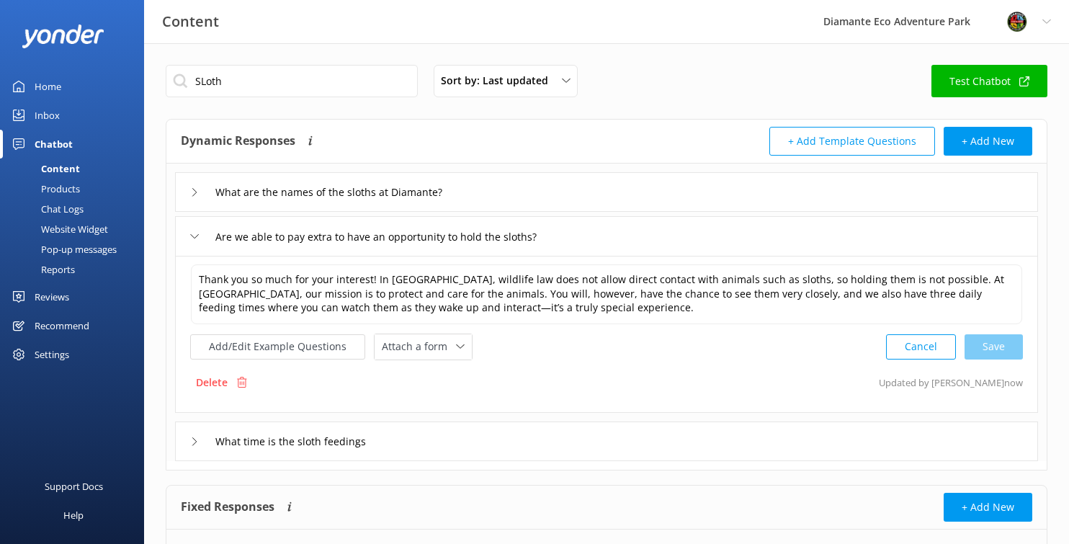
click at [51, 87] on div "Home" at bounding box center [48, 86] width 27 height 29
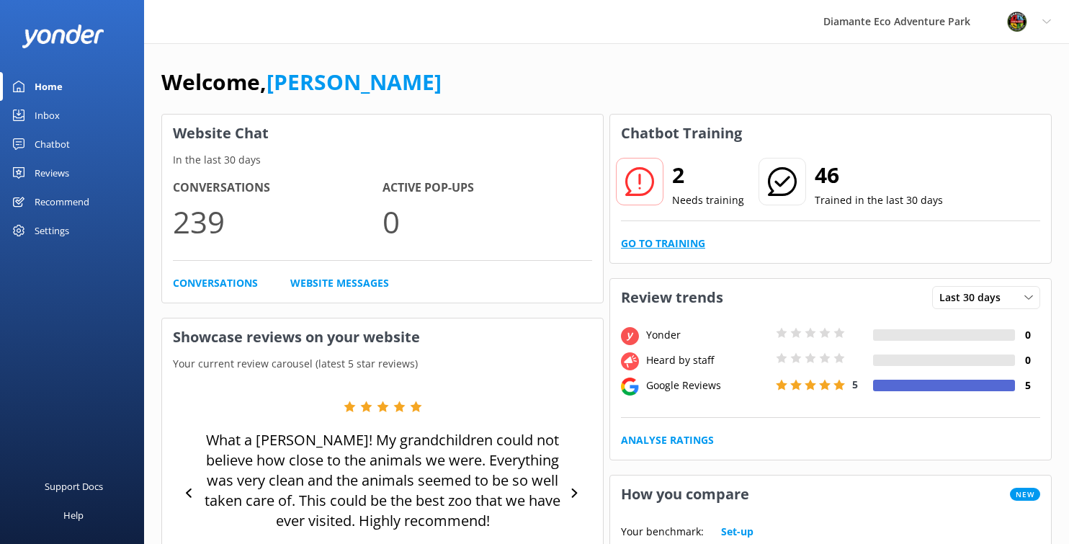
click at [657, 243] on link "Go to Training" at bounding box center [663, 243] width 84 height 16
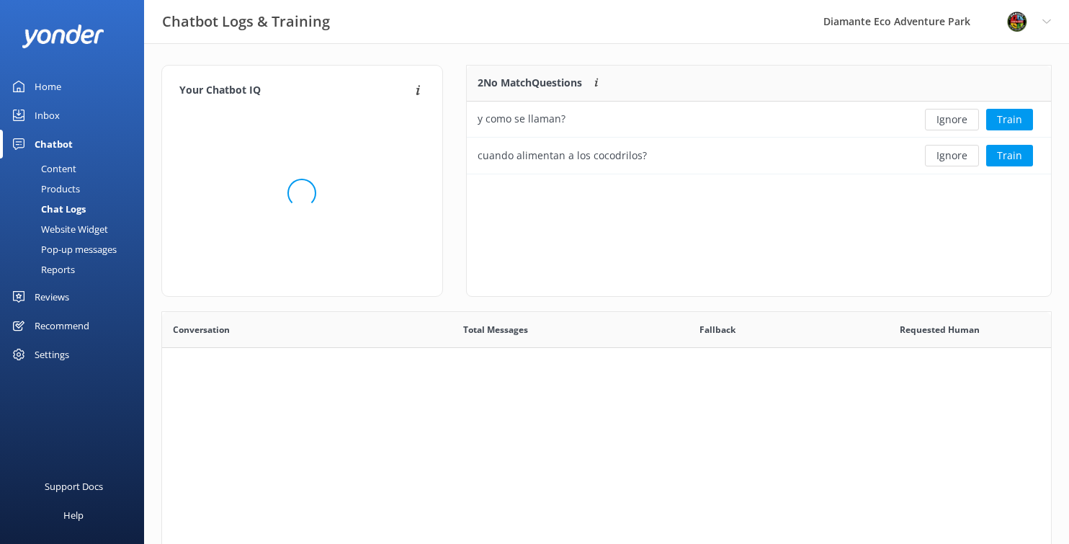
scroll to position [109, 584]
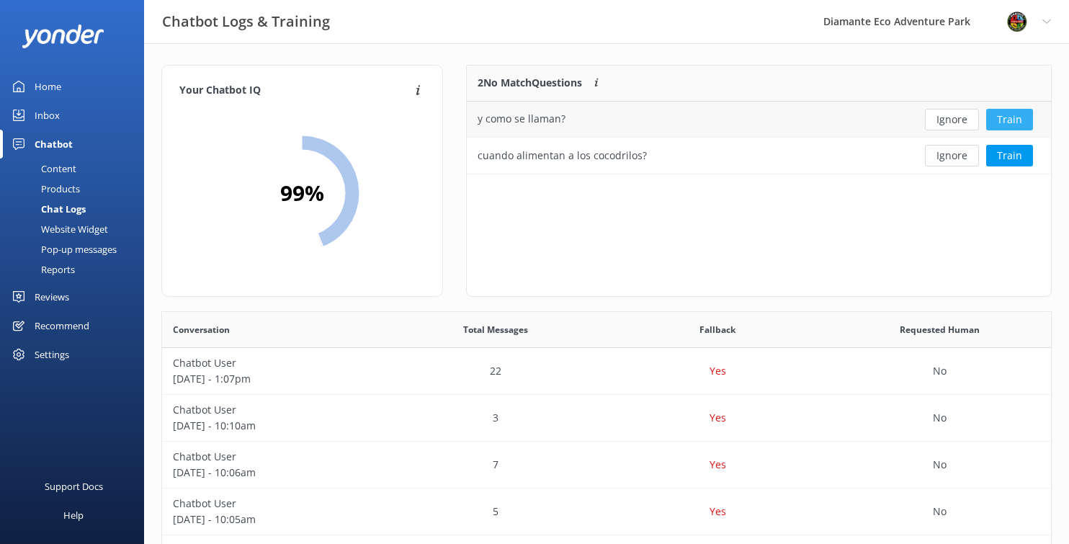
click at [1004, 116] on button "Train" at bounding box center [1009, 120] width 47 height 22
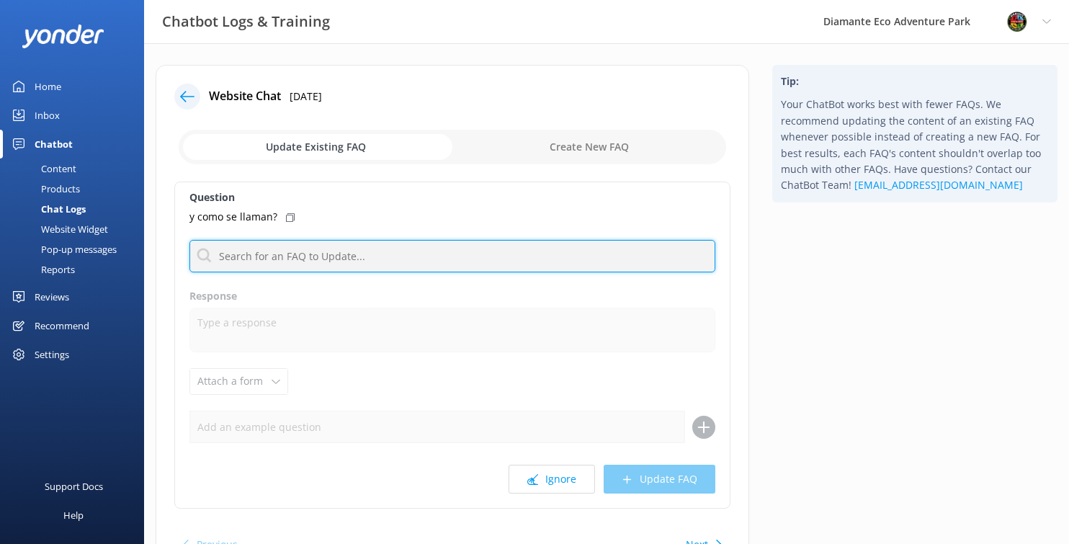
click at [223, 260] on input "text" at bounding box center [452, 256] width 526 height 32
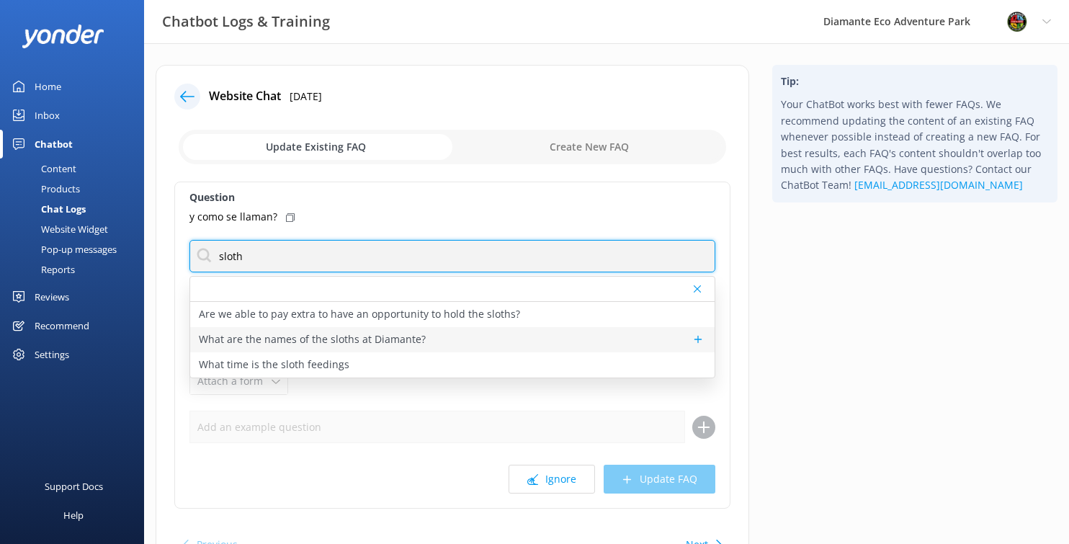
type input "sloth"
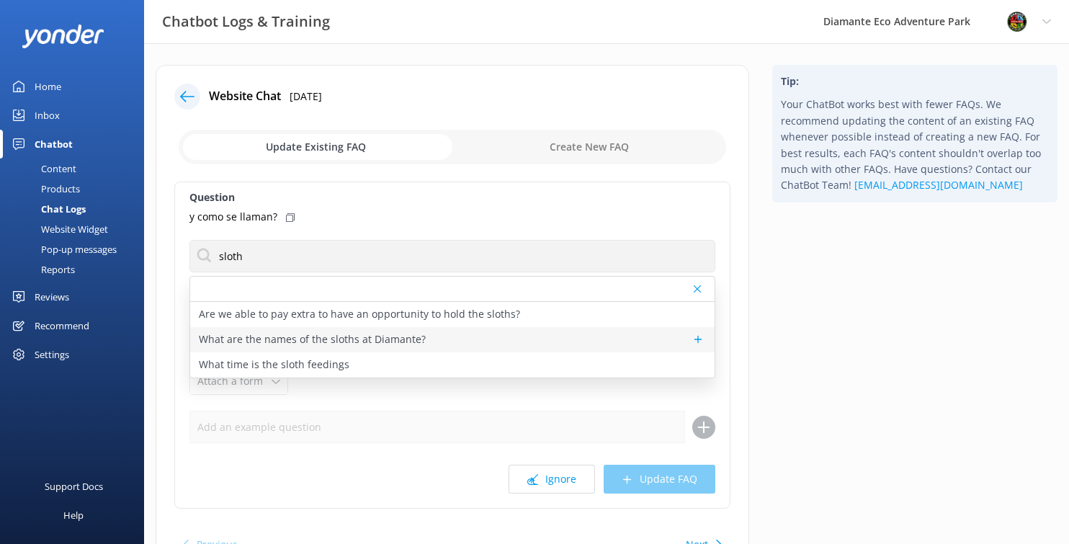
click at [256, 343] on p "What are the names of the sloths at Diamante?" at bounding box center [312, 339] width 227 height 16
type textarea "Diamante is home to three rescued sloths — [PERSON_NAME], [PERSON_NAME], and [P…"
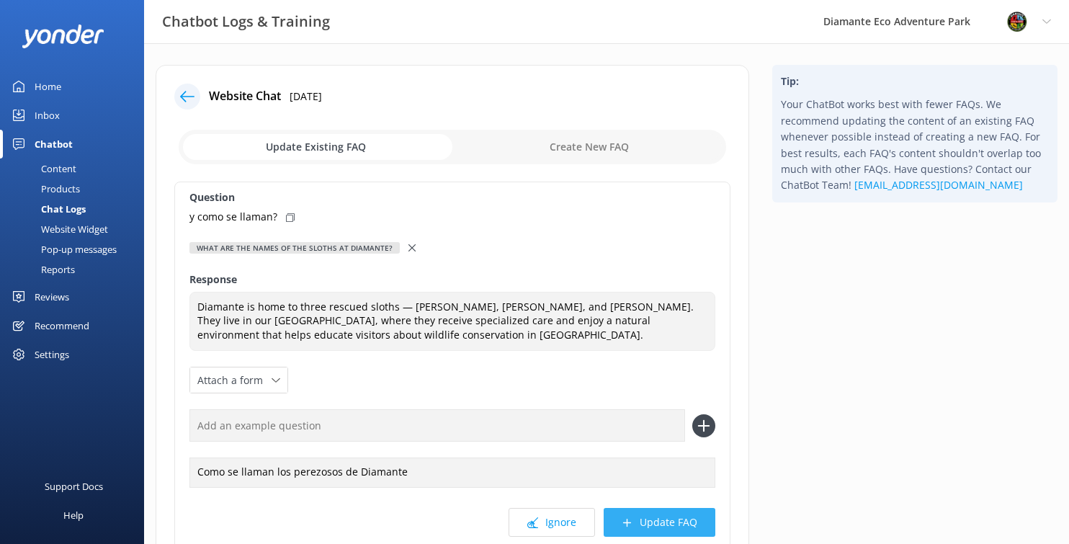
click at [659, 527] on button "Update FAQ" at bounding box center [659, 522] width 112 height 29
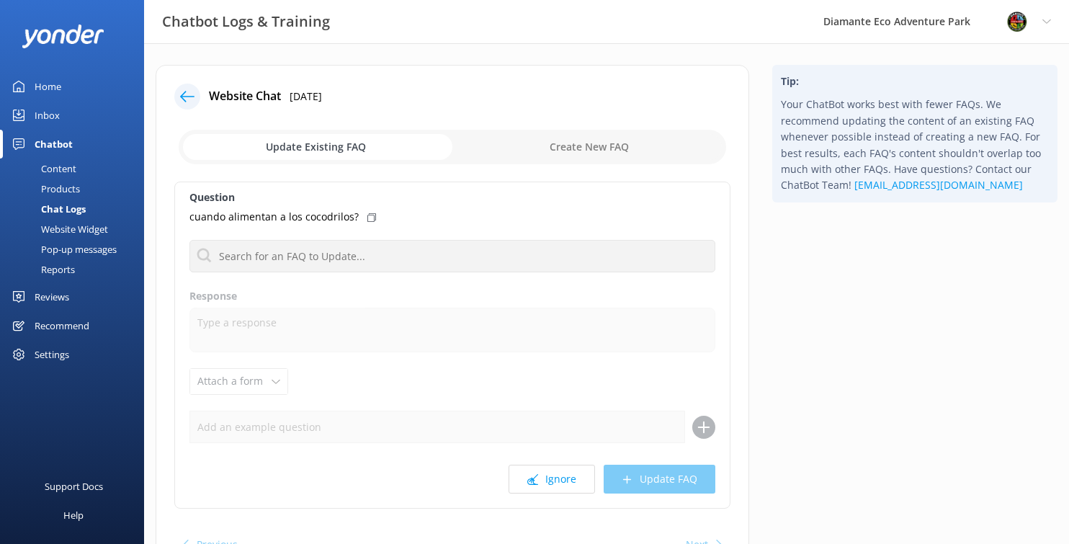
click at [38, 89] on div "Home" at bounding box center [48, 86] width 27 height 29
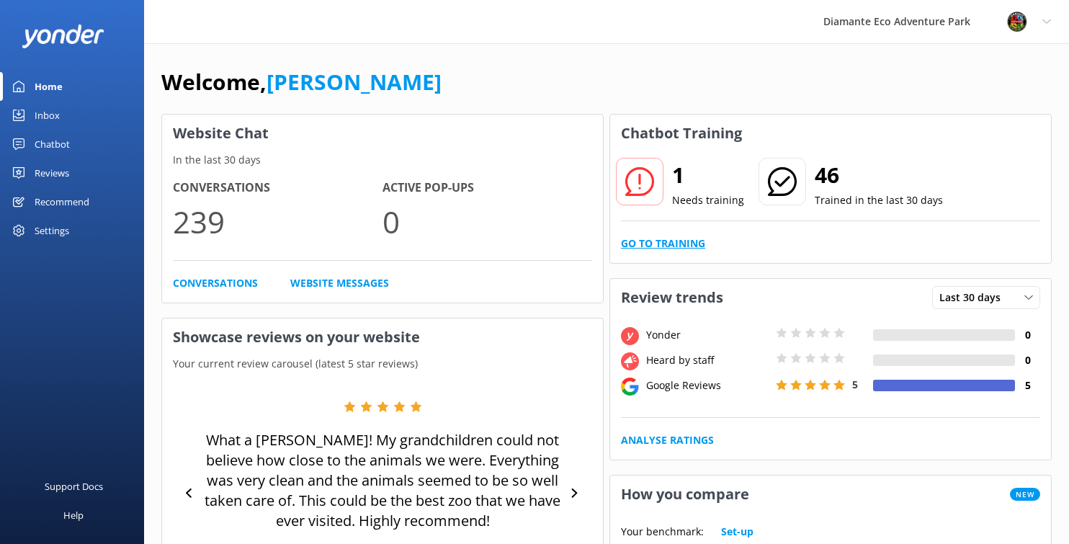
click at [663, 243] on link "Go to Training" at bounding box center [663, 243] width 84 height 16
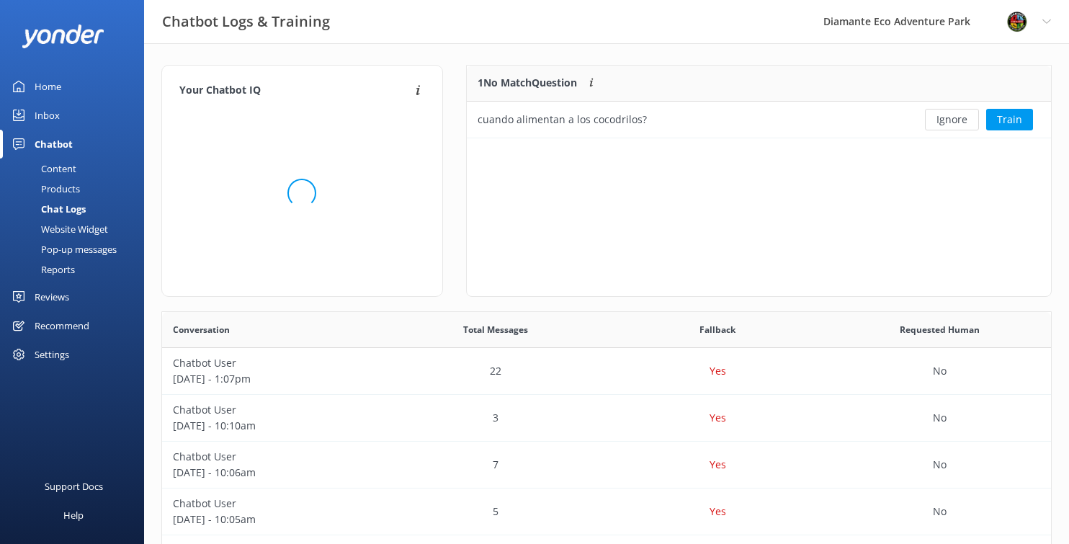
scroll to position [73, 584]
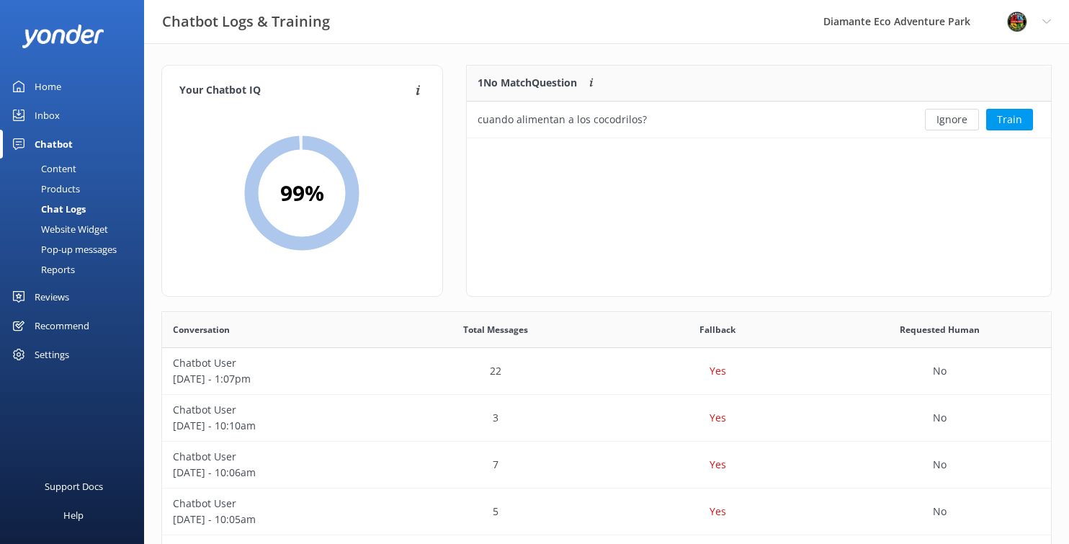
click at [42, 85] on div "Home" at bounding box center [48, 86] width 27 height 29
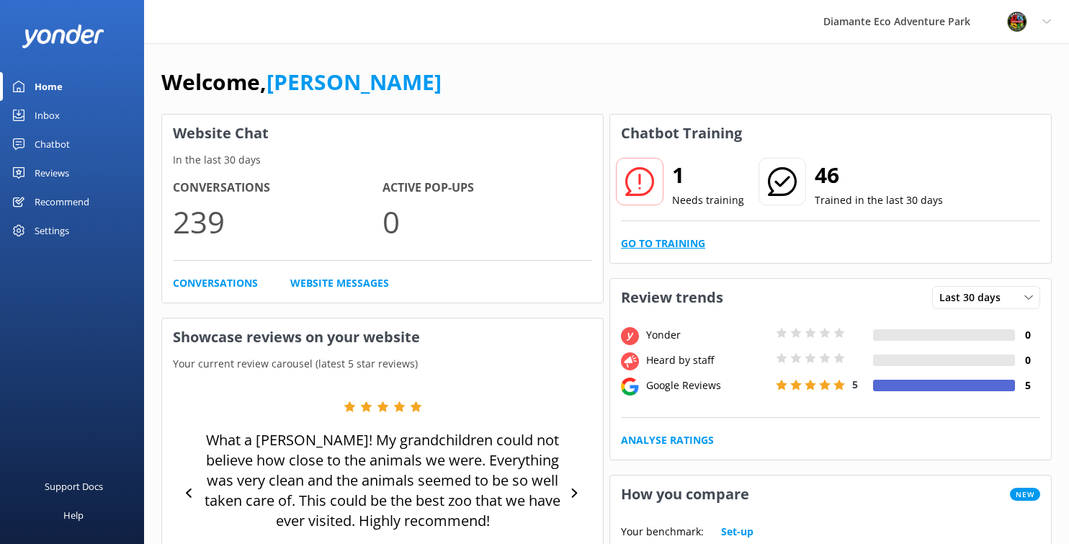
click at [660, 242] on link "Go to Training" at bounding box center [663, 243] width 84 height 16
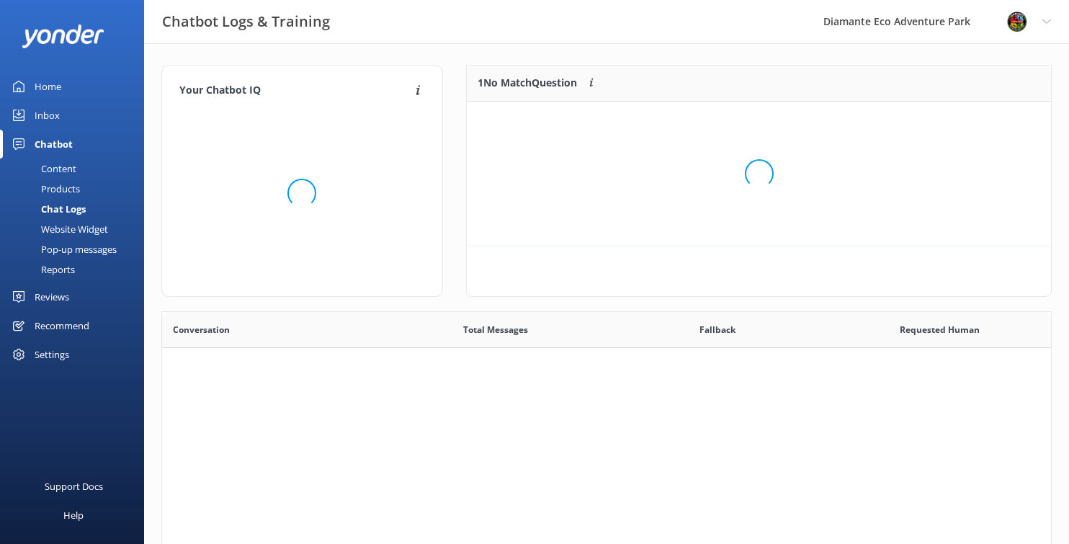
scroll to position [73, 584]
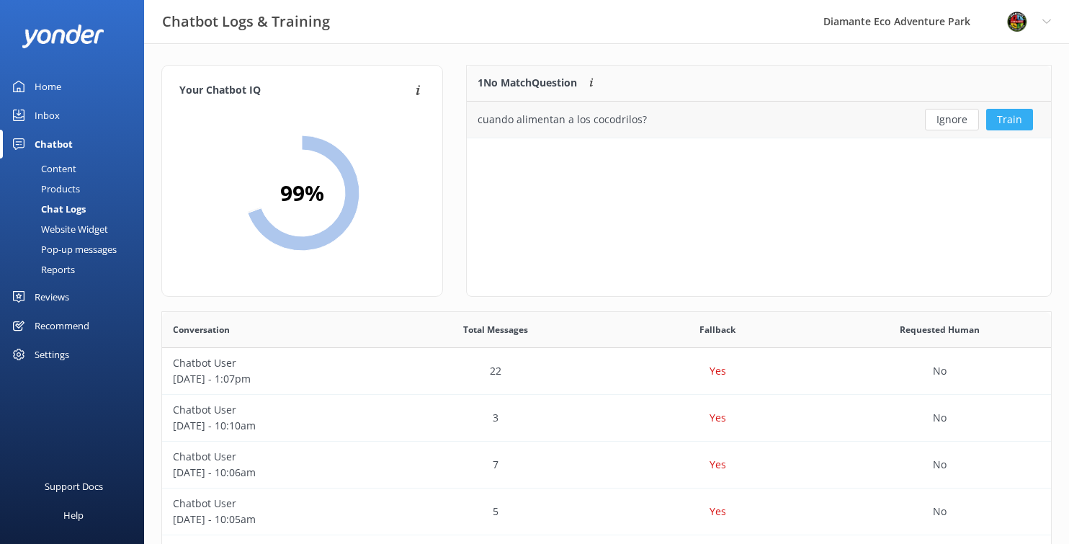
click at [1010, 118] on button "Train" at bounding box center [1009, 120] width 47 height 22
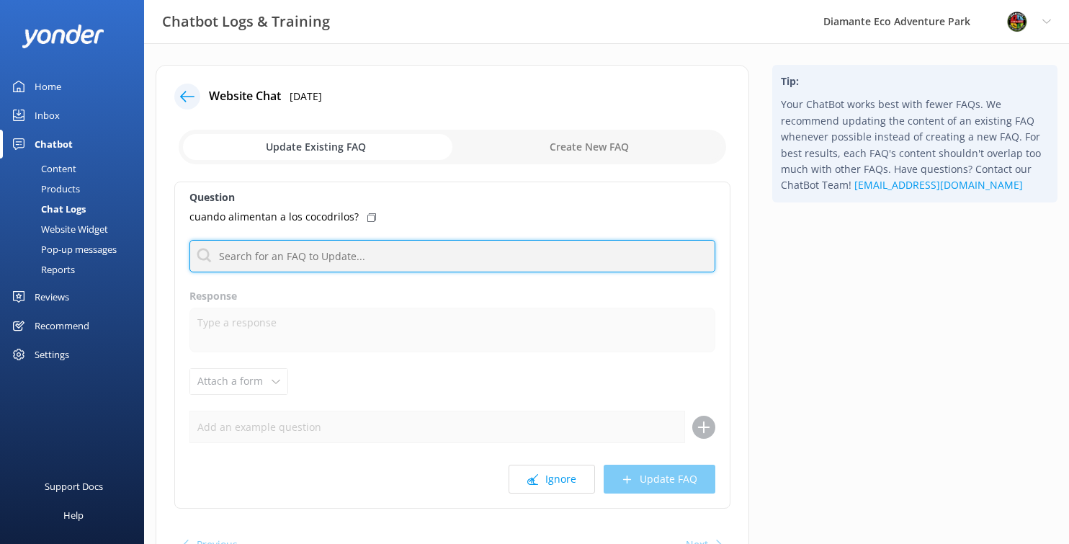
click at [259, 258] on input "text" at bounding box center [452, 256] width 526 height 32
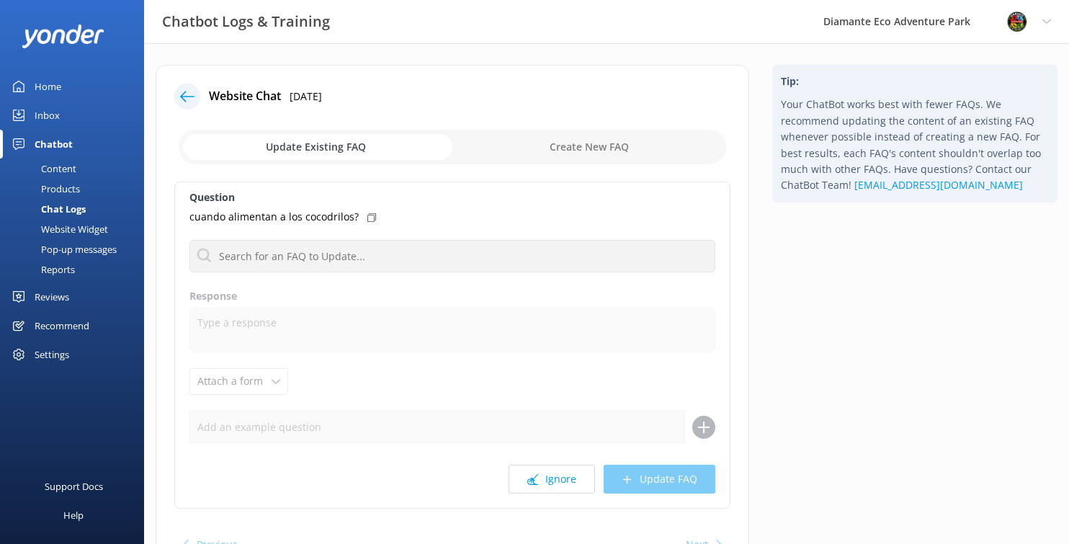
click at [606, 357] on div "Question cuando alimentan a los cocodrilos? No FAQs available Response Attach a…" at bounding box center [452, 344] width 556 height 327
click at [578, 142] on input "checkbox" at bounding box center [452, 147] width 547 height 35
checkbox input "true"
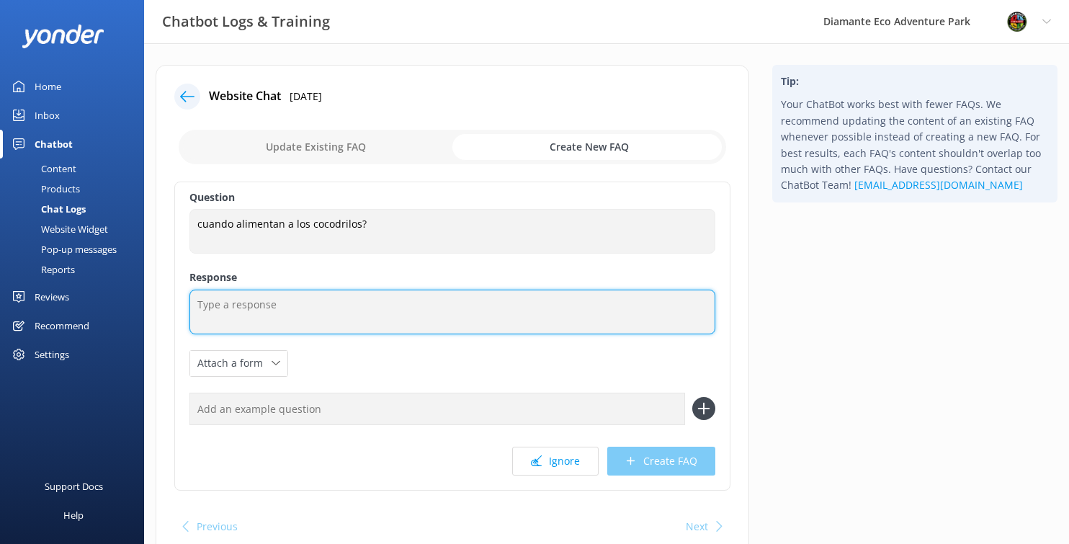
click at [224, 310] on textarea at bounding box center [452, 311] width 526 height 45
paste textarea "Crocodile feedings take place every [DATE] at 12:00 p.m., except for one [DATE]…"
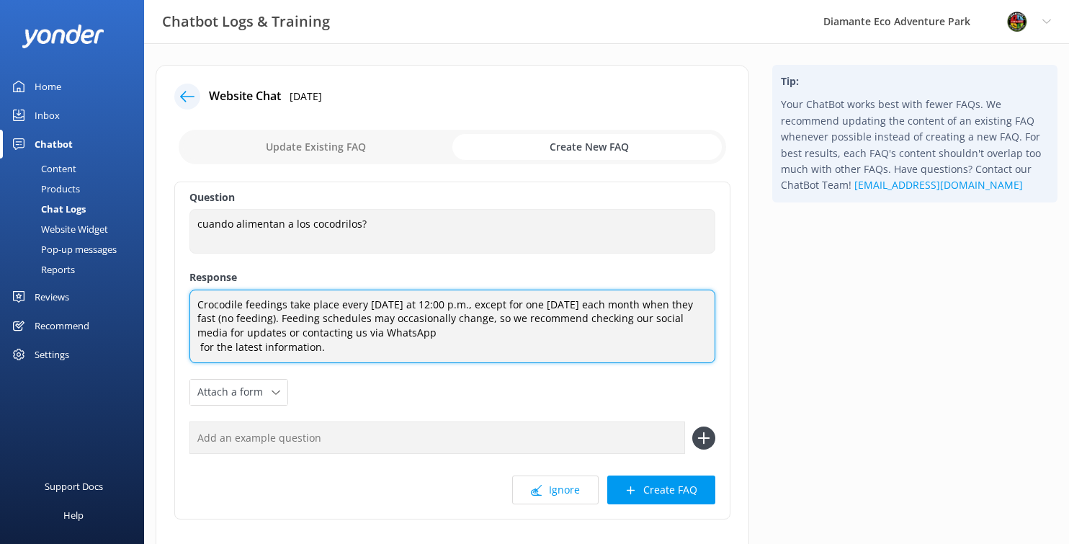
drag, startPoint x: 203, startPoint y: 346, endPoint x: 181, endPoint y: 346, distance: 22.3
click at [181, 346] on div "Question cuando alimentan a los cocodrilos? cuando alimentan a los cocodrilos? …" at bounding box center [452, 350] width 556 height 338
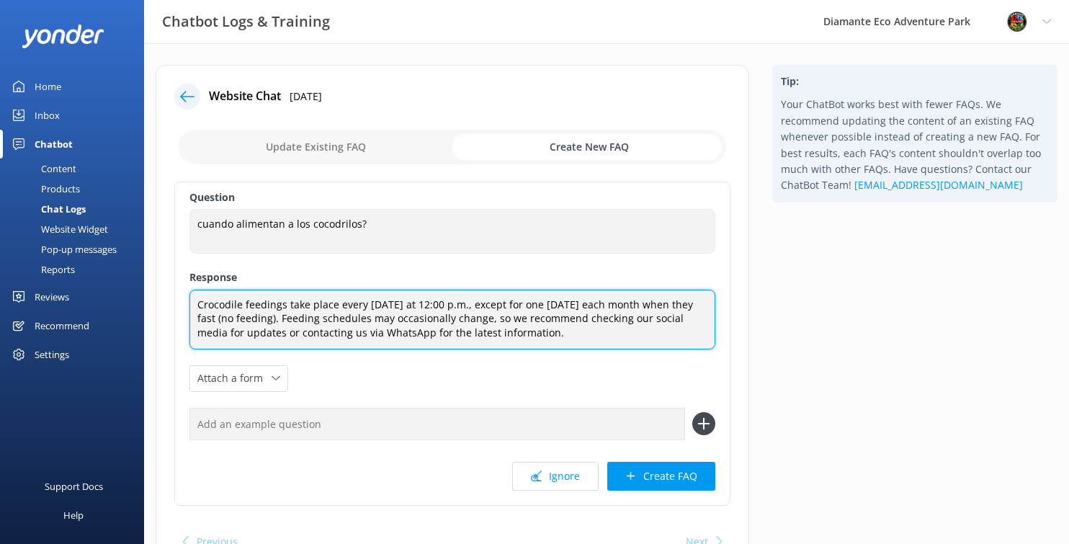
click at [360, 343] on textarea "Crocodile feedings take place every [DATE] at 12:00 p.m., except for one [DATE]…" at bounding box center [452, 319] width 526 height 60
drag, startPoint x: 349, startPoint y: 330, endPoint x: 395, endPoint y: 333, distance: 46.2
click at [395, 333] on textarea "Crocodile feedings take place every [DATE] at 12:00 p.m., except for one [DATE]…" at bounding box center [452, 319] width 526 height 60
type textarea "Crocodile feedings take place every [DATE] at 12:00 p.m., except for one [DATE]…"
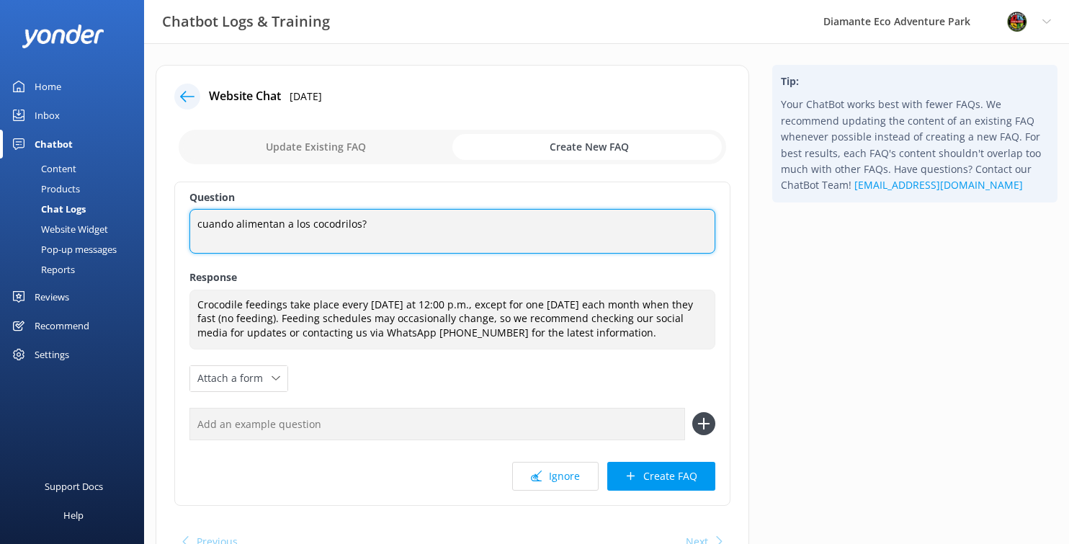
click at [285, 219] on textarea "cuando alimentan a los cocodrilos?" at bounding box center [452, 231] width 526 height 45
type textarea "When do you feed the crocodiles?"
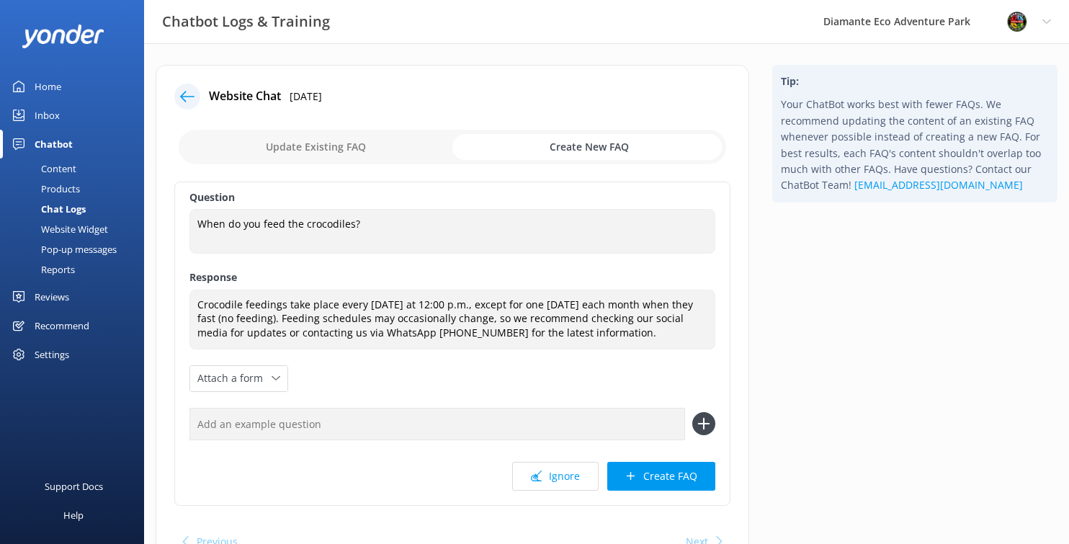
click at [268, 428] on input "text" at bounding box center [436, 424] width 495 height 32
paste input "cuando alimentan a los cocodrilos?"
type input "cuando alimentan a los cocodrilos?"
click at [706, 421] on icon at bounding box center [703, 423] width 23 height 23
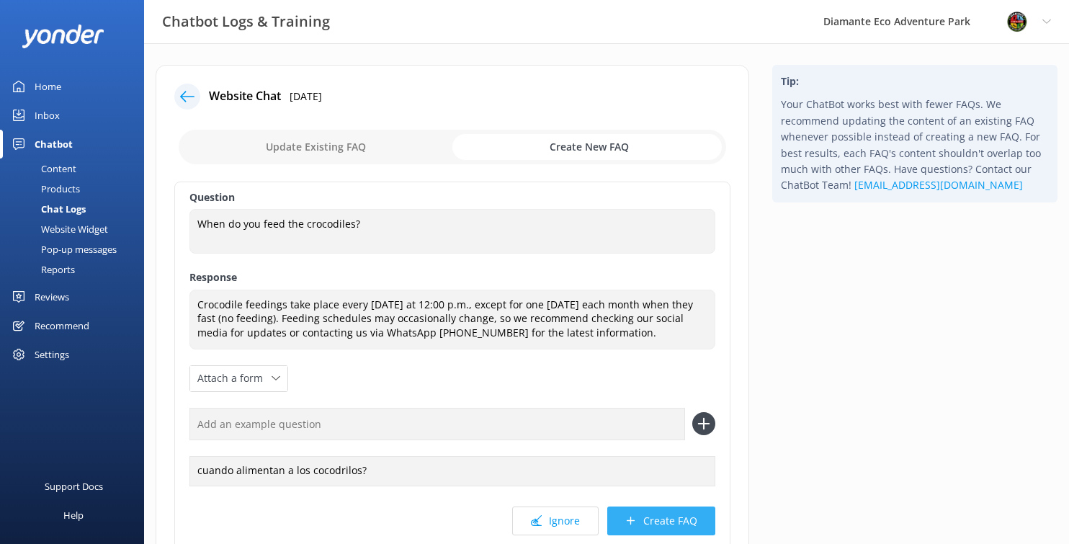
click at [654, 518] on button "Create FAQ" at bounding box center [661, 520] width 108 height 29
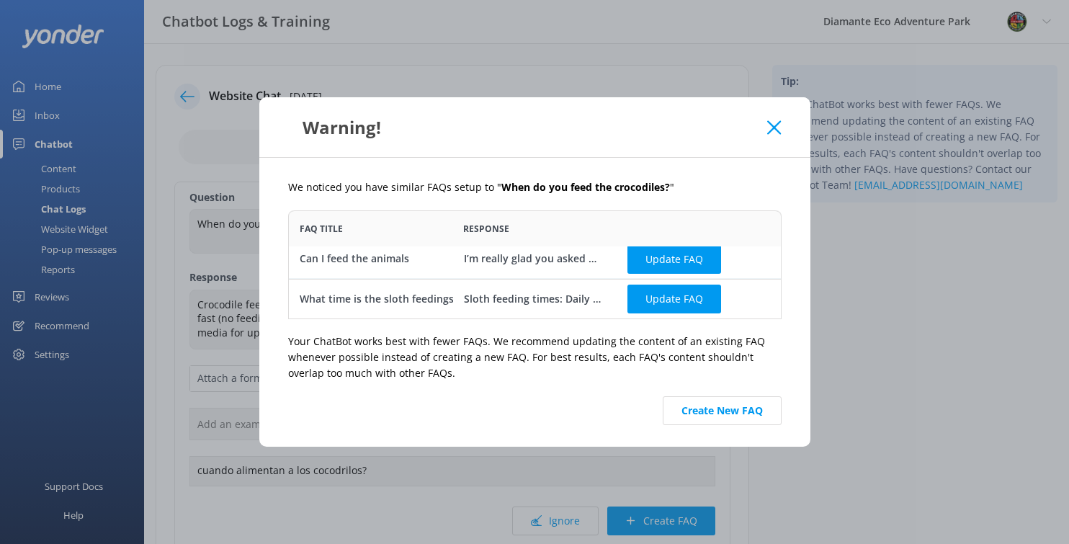
scroll to position [6, 0]
click at [717, 411] on button "Create New FAQ" at bounding box center [722, 410] width 119 height 29
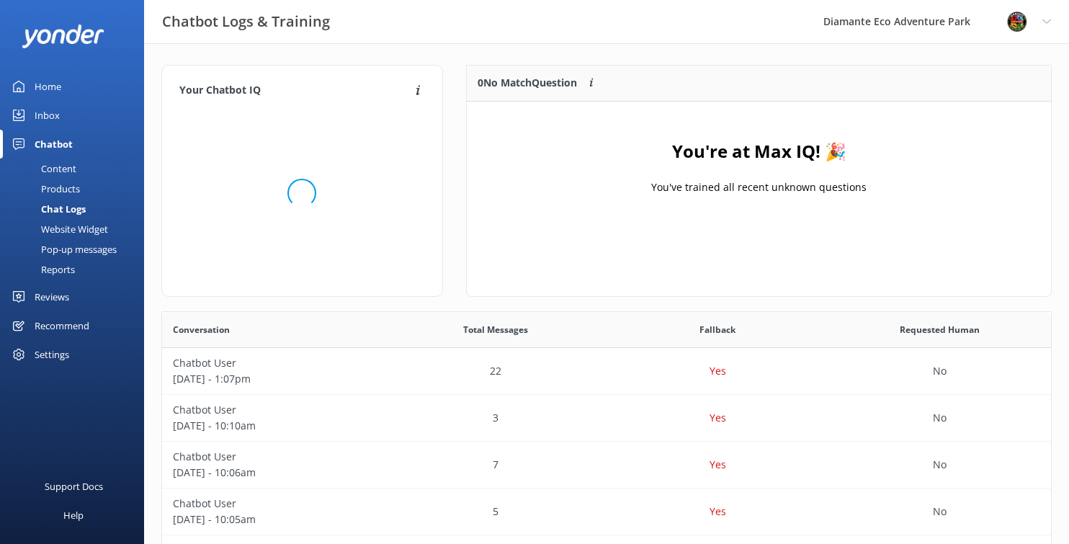
scroll to position [180, 584]
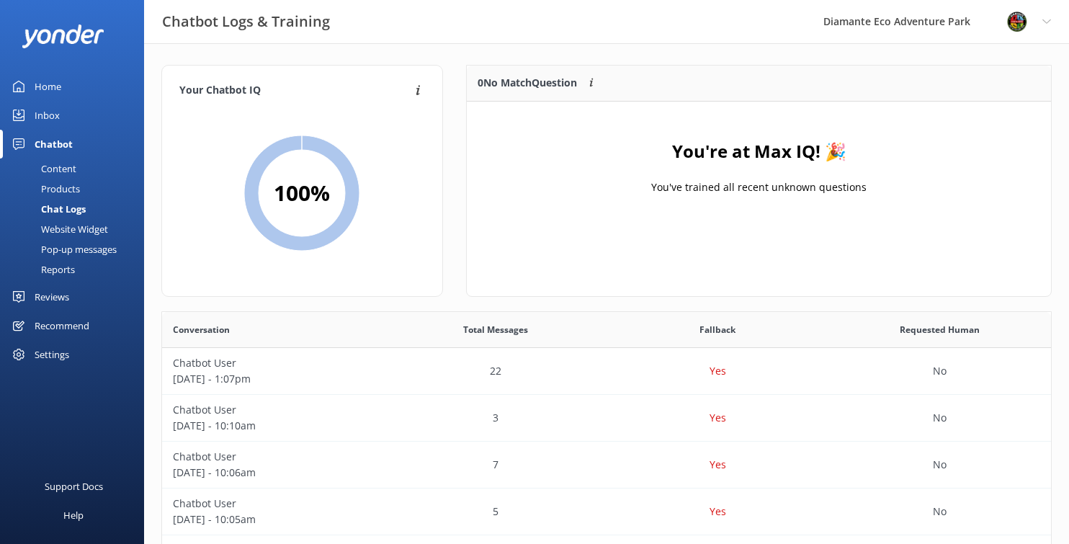
click at [50, 85] on div "Home" at bounding box center [48, 86] width 27 height 29
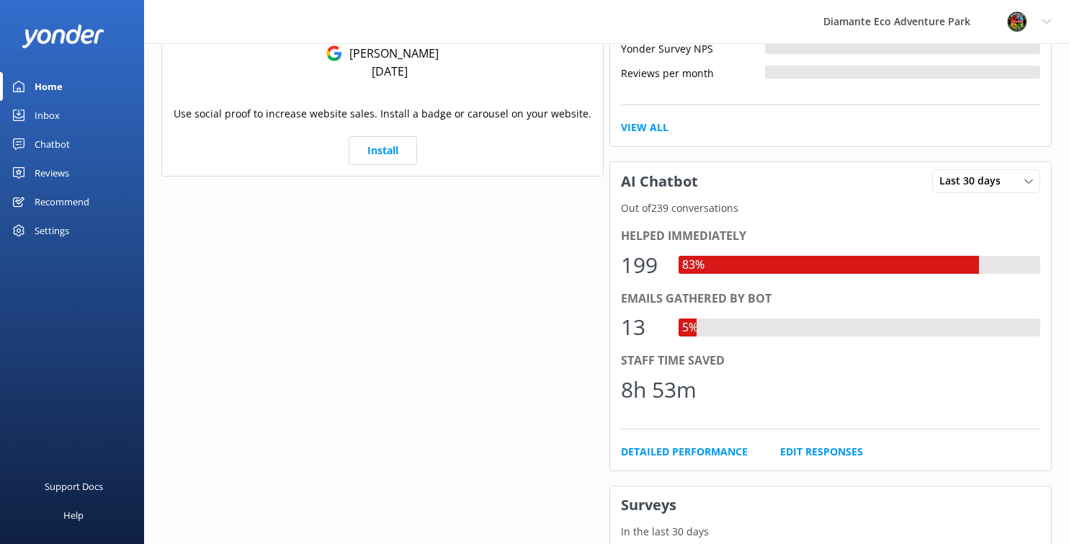
scroll to position [510, 0]
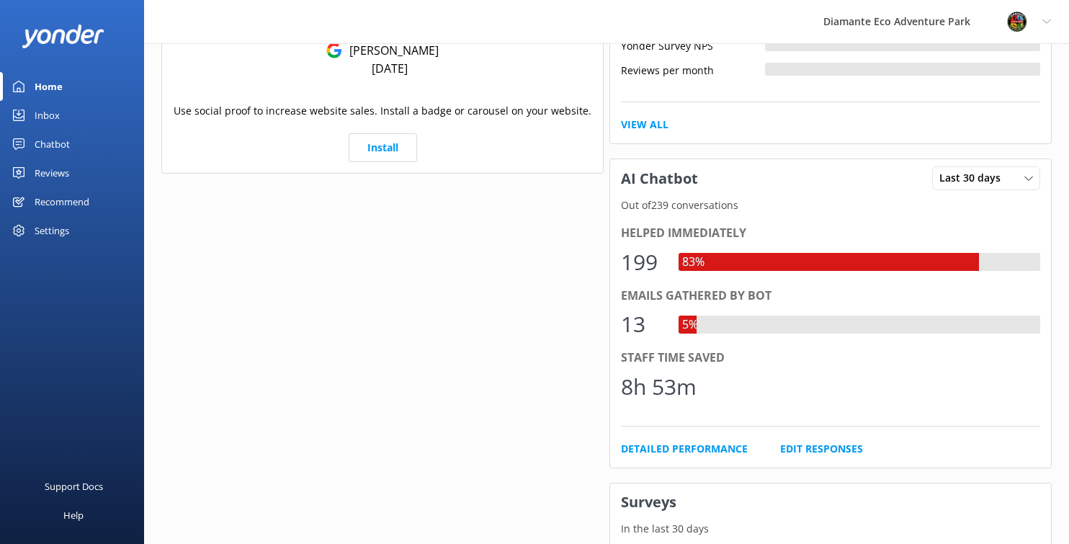
click at [42, 80] on div "Home" at bounding box center [49, 86] width 28 height 29
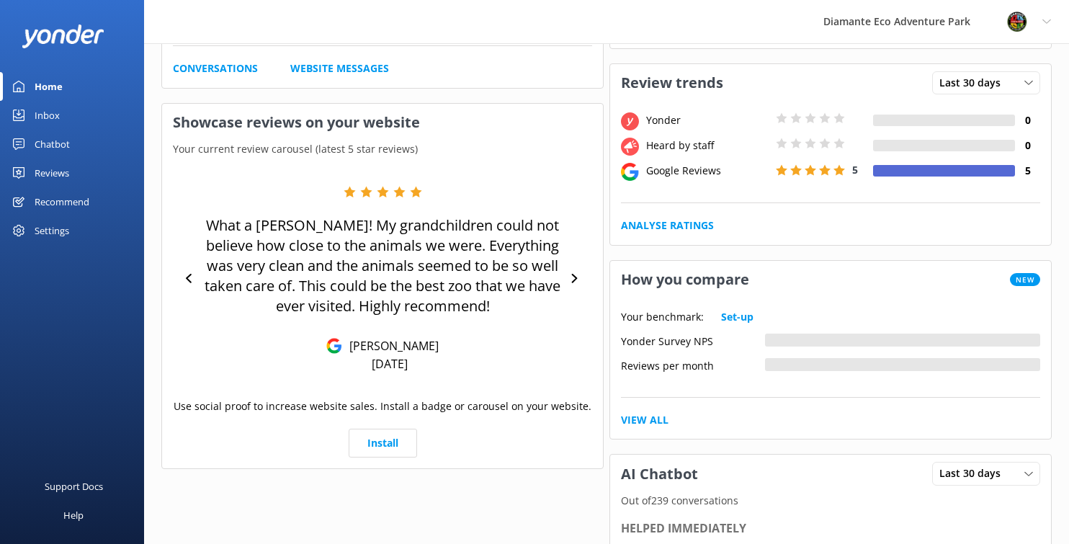
scroll to position [17, 0]
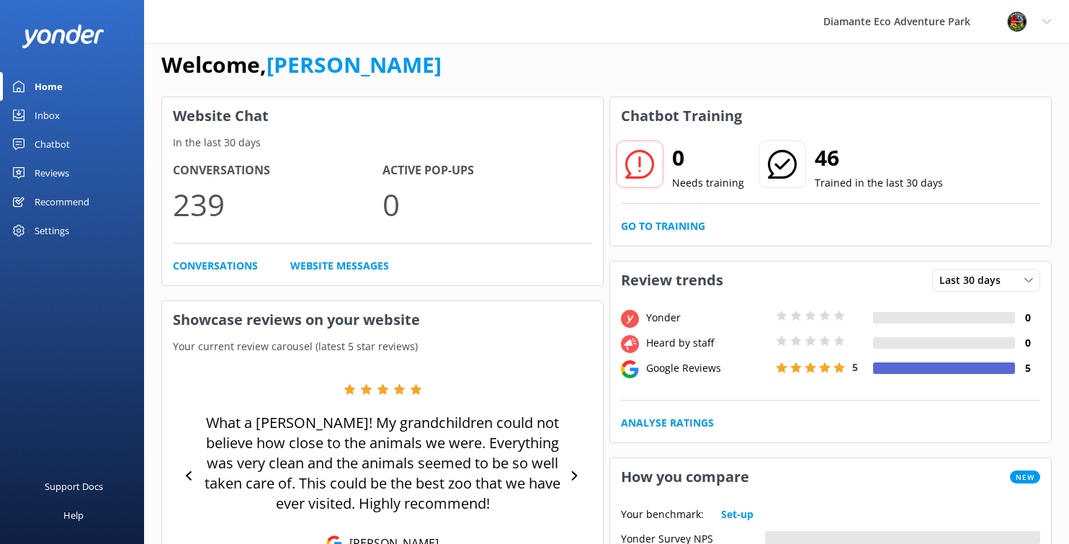
click at [30, 86] on link "Home" at bounding box center [72, 86] width 144 height 29
click at [53, 118] on div "Inbox" at bounding box center [47, 115] width 25 height 29
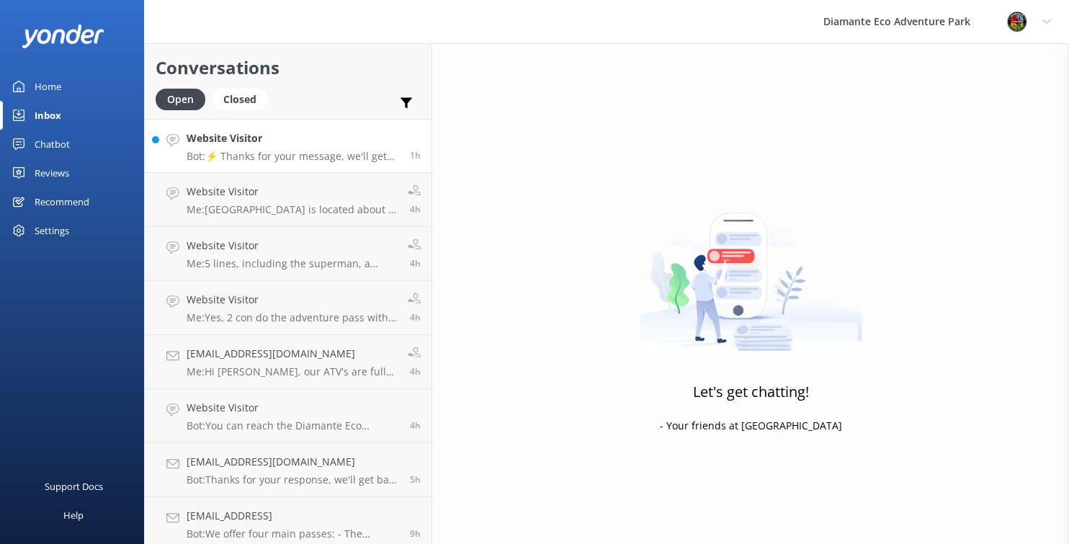
click at [226, 160] on p "Bot: ⚡ Thanks for your message, we'll get back to you as soon as we can. You're…" at bounding box center [293, 156] width 212 height 13
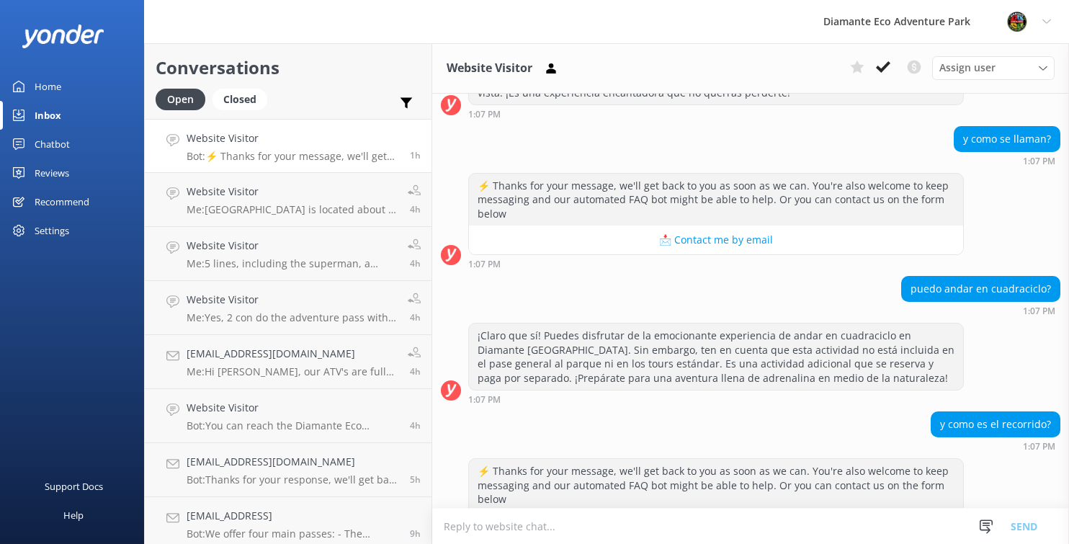
scroll to position [1337, 0]
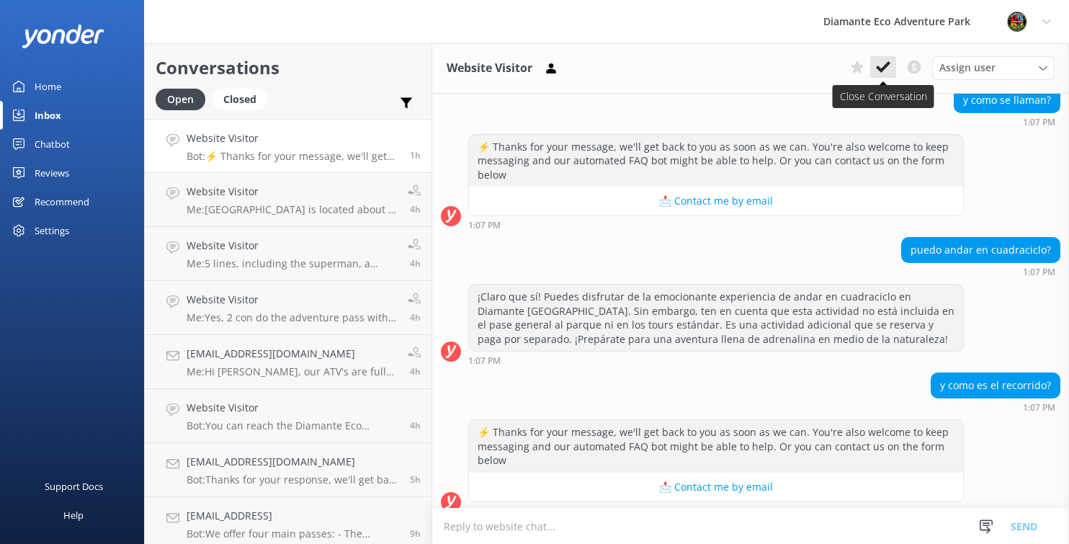
click at [884, 73] on icon at bounding box center [883, 67] width 14 height 14
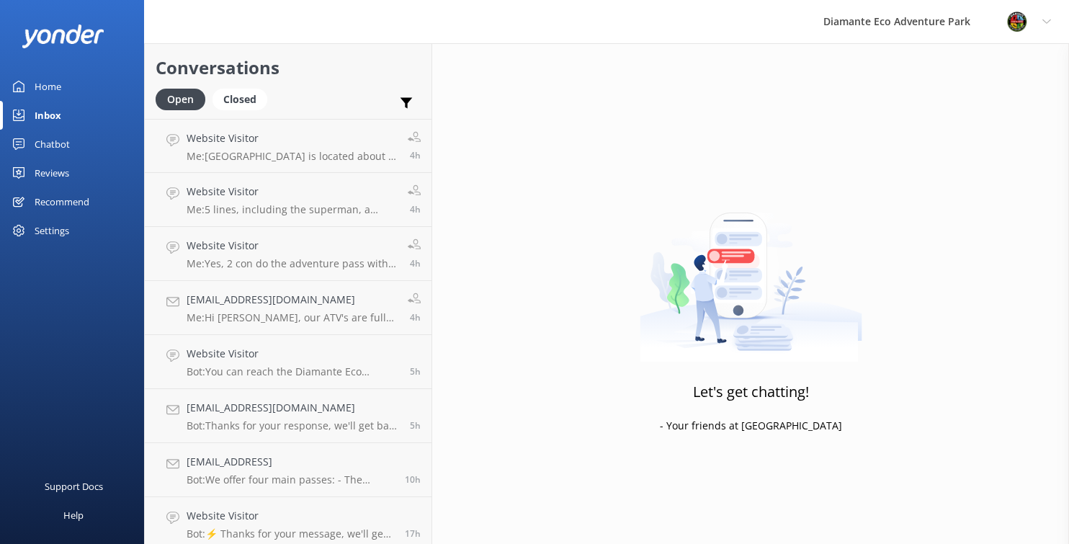
click at [48, 87] on div "Home" at bounding box center [48, 86] width 27 height 29
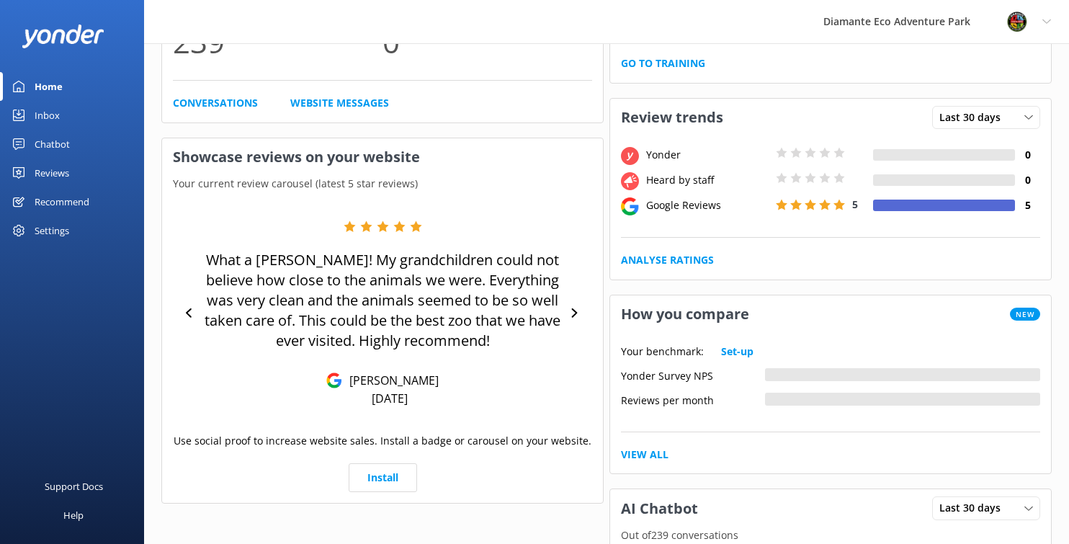
scroll to position [181, 0]
